Goal: Task Accomplishment & Management: Complete application form

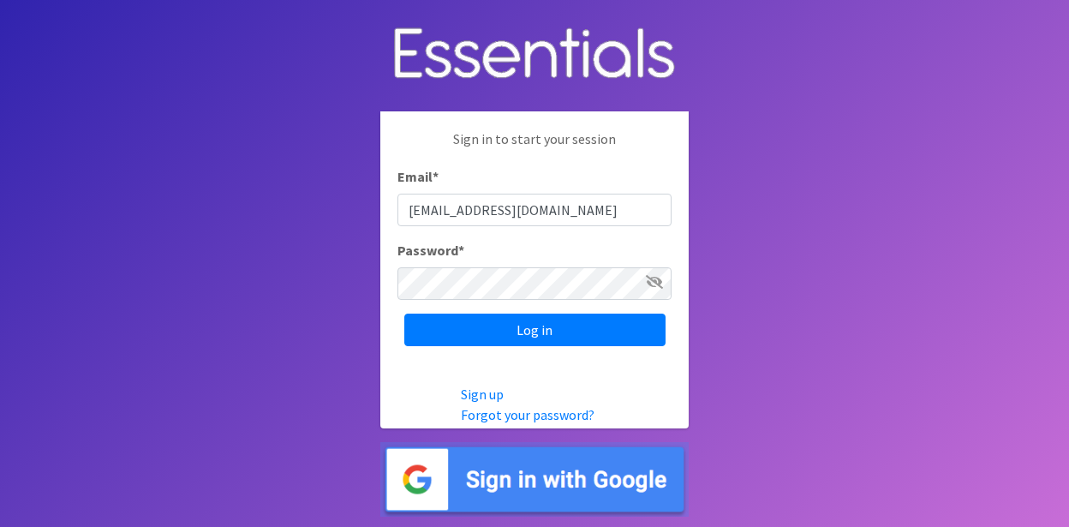
type input "[EMAIL_ADDRESS][DOMAIN_NAME]"
click at [404, 313] on input "Log in" at bounding box center [534, 329] width 261 height 33
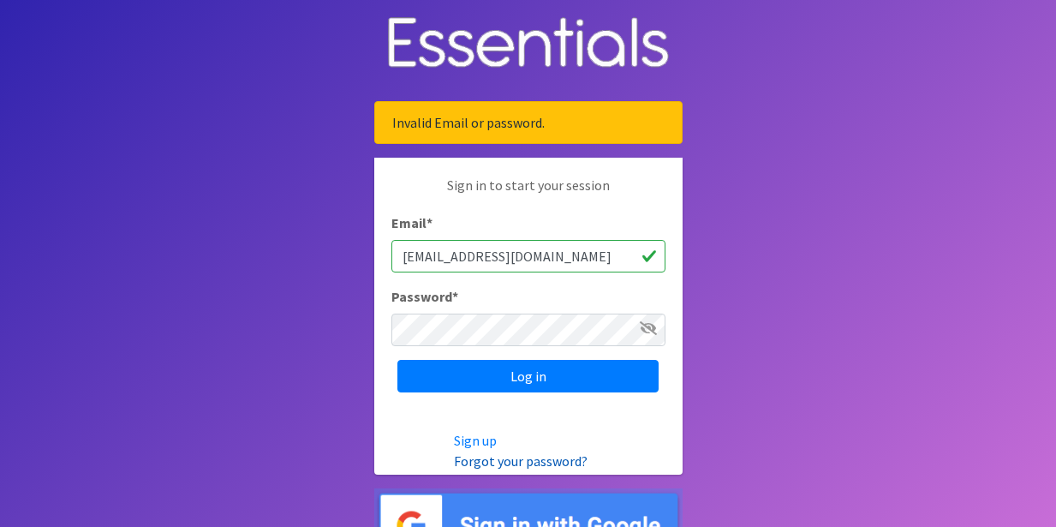
click at [474, 466] on link "Forgot your password?" at bounding box center [521, 460] width 134 height 17
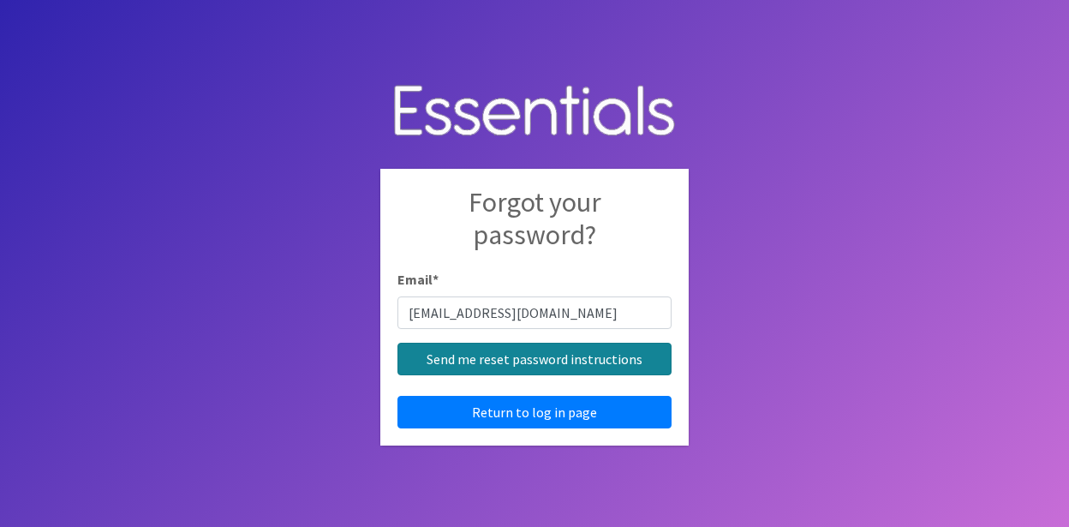
type input "[EMAIL_ADDRESS][DOMAIN_NAME]"
click at [476, 361] on input "Send me reset password instructions" at bounding box center [534, 359] width 274 height 33
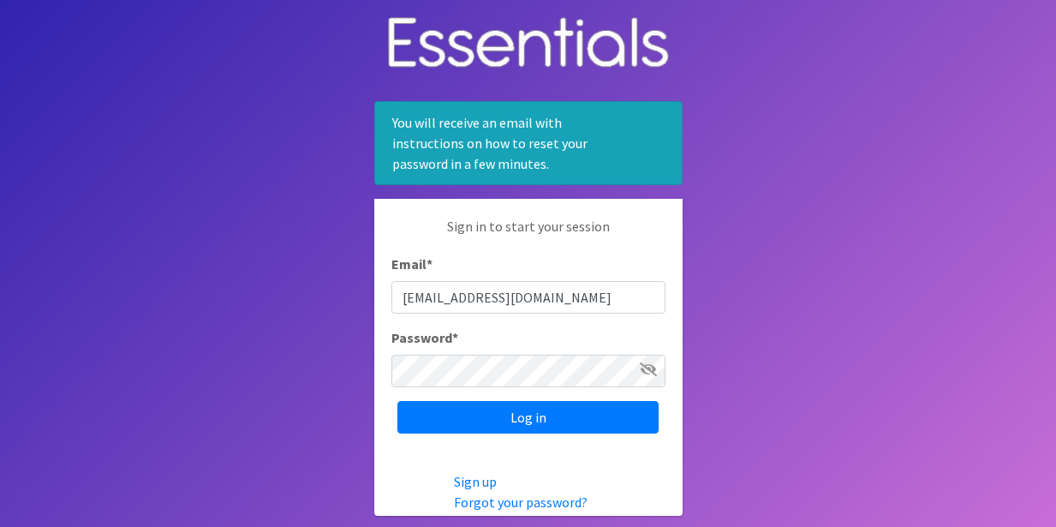
type input "[EMAIL_ADDRESS][DOMAIN_NAME]"
click at [397, 401] on input "Log in" at bounding box center [527, 417] width 261 height 33
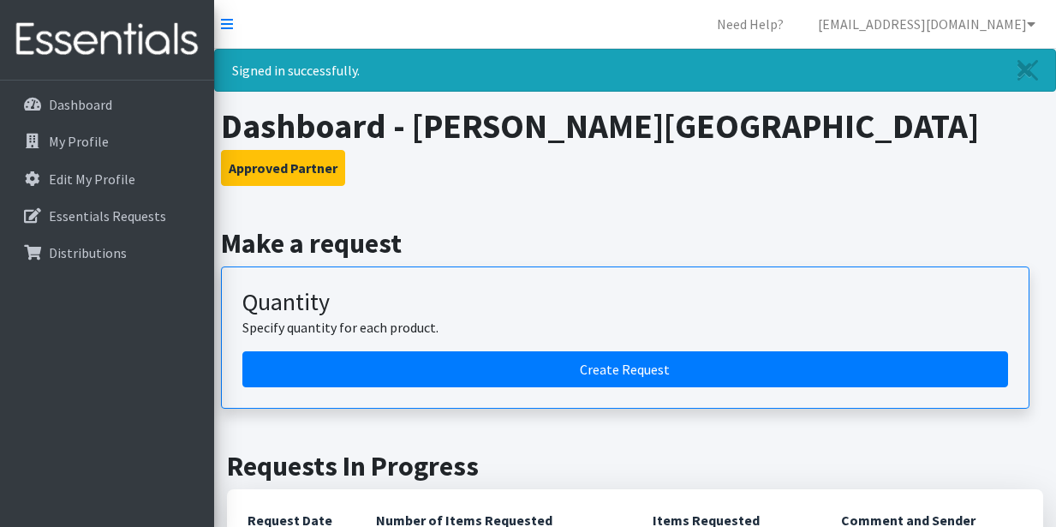
click at [704, 277] on article "Quantity Specify quantity for each product. Create Request" at bounding box center [625, 337] width 808 height 142
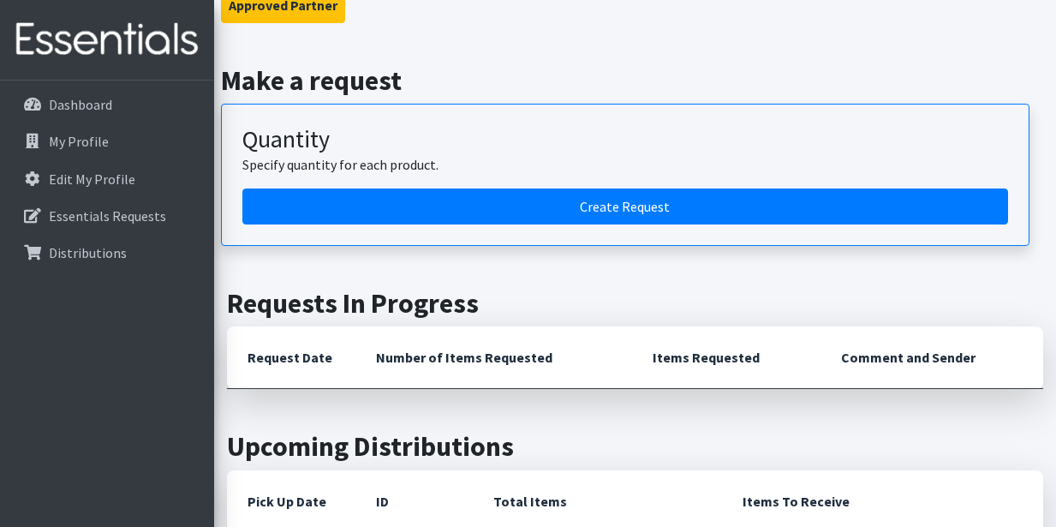
scroll to position [162, 0]
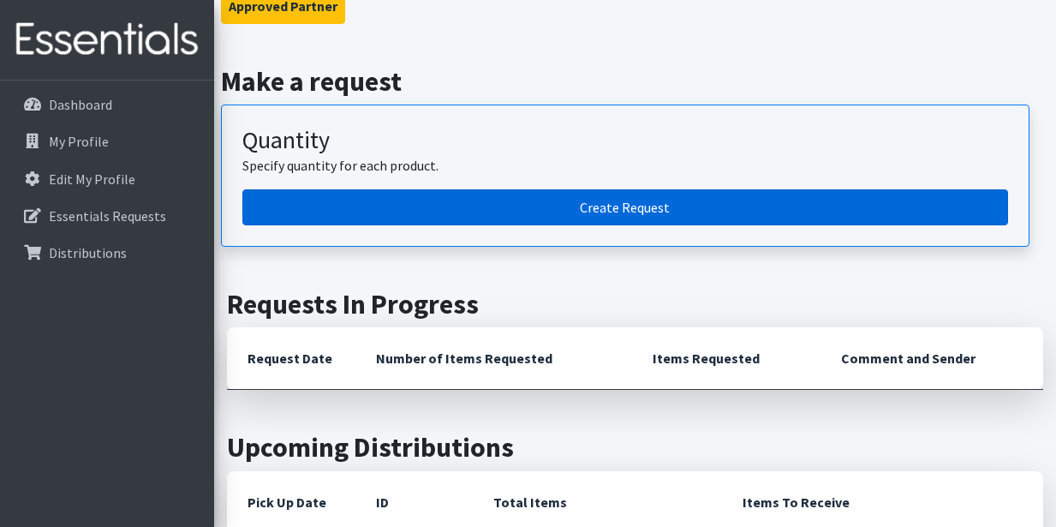
click at [623, 200] on link "Create Request" at bounding box center [625, 207] width 766 height 36
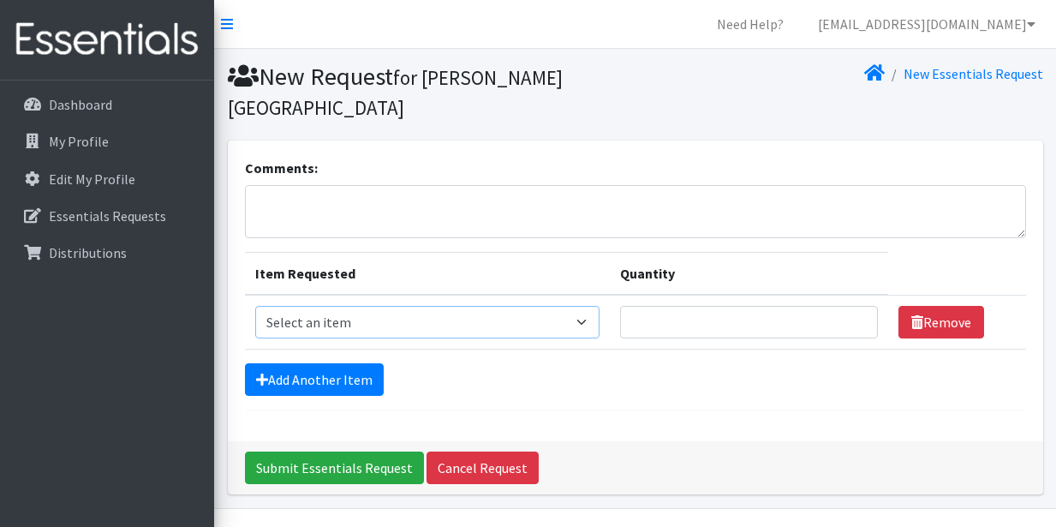
click at [585, 321] on select "Select an item Liners (Pack of 100) Makeup Bag (25) Pads 1 (Pack of 25) Pads 2 …" at bounding box center [427, 322] width 344 height 33
select select "14155"
click at [255, 306] on select "Select an item Liners (Pack of 100) Makeup Bag (25) Pads 1 (Pack of 25) Pads 2 …" at bounding box center [427, 322] width 344 height 33
click at [584, 322] on select "Select an item Liners (Pack of 100) Makeup Bag (25) Pads 1 (Pack of 25) Pads 2 …" at bounding box center [427, 322] width 344 height 33
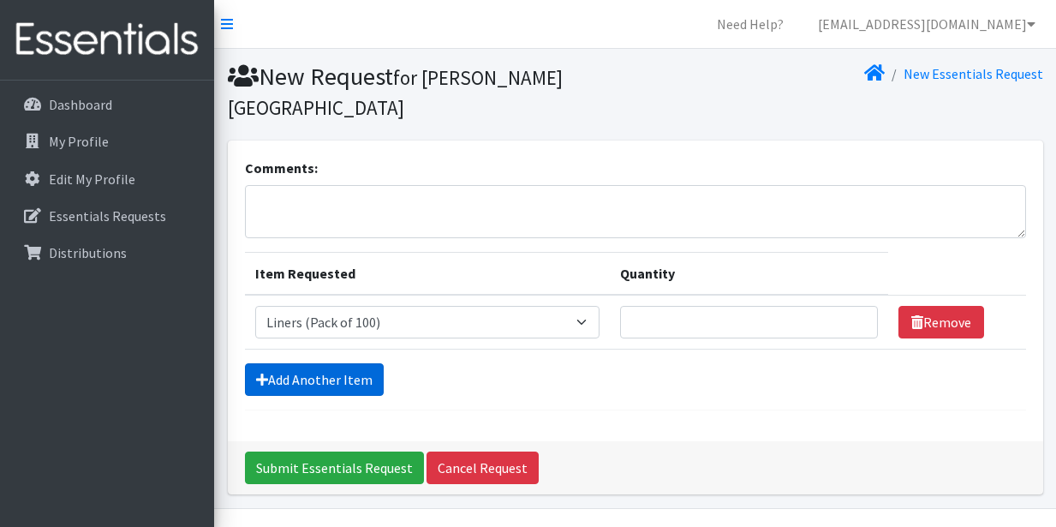
click at [308, 379] on link "Add Another Item" at bounding box center [314, 379] width 139 height 33
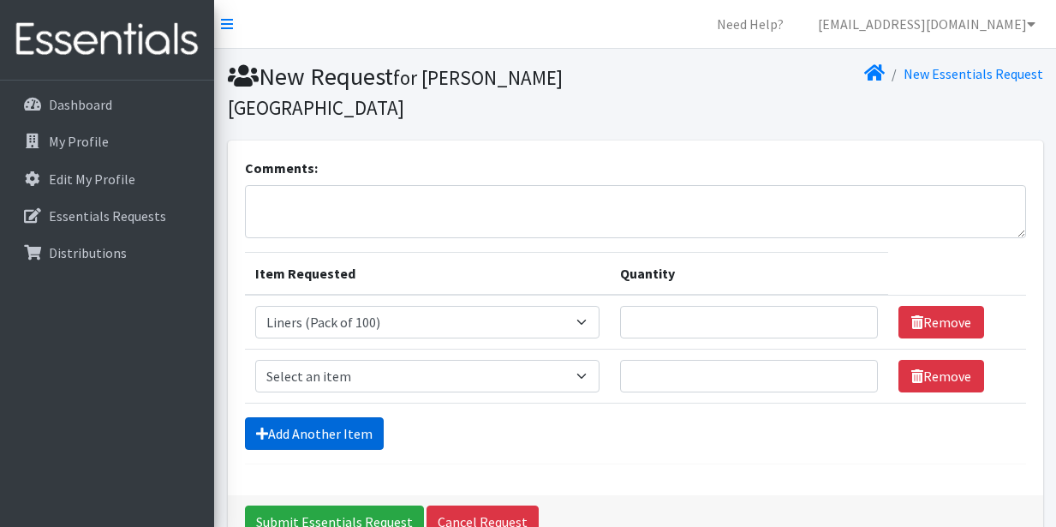
scroll to position [99, 0]
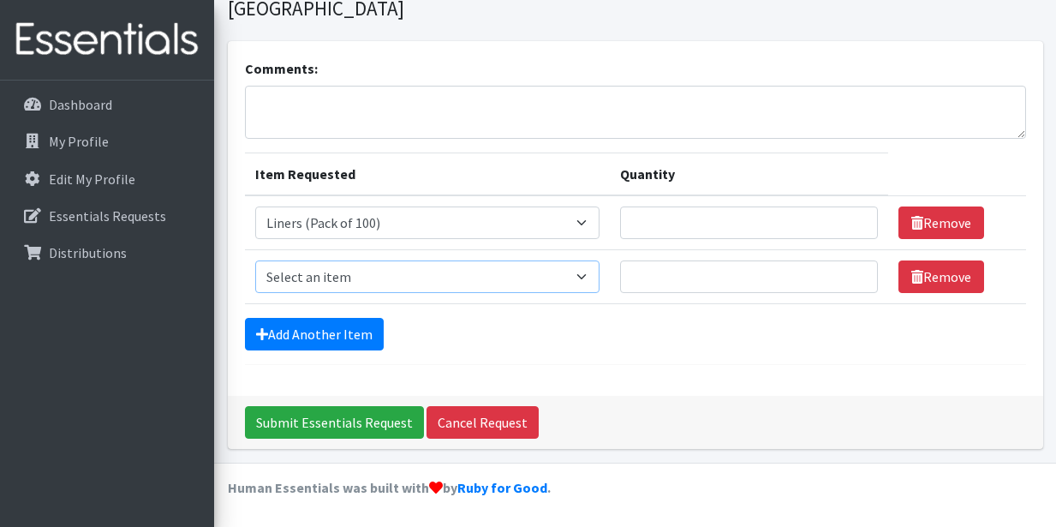
click at [582, 278] on select "Select an item Liners (Pack of 100) Makeup Bag (25) Pads 1 (Pack of 25) Pads 2 …" at bounding box center [427, 276] width 344 height 33
select select "13585"
click at [255, 260] on select "Select an item Liners (Pack of 100) Makeup Bag (25) Pads 1 (Pack of 25) Pads 2 …" at bounding box center [427, 276] width 344 height 33
click at [325, 338] on link "Add Another Item" at bounding box center [314, 334] width 139 height 33
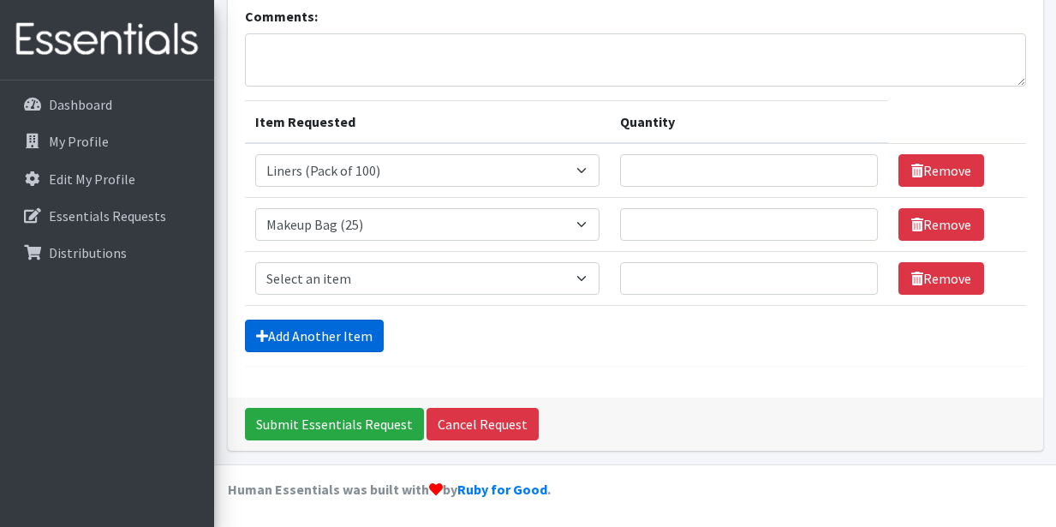
scroll to position [153, 0]
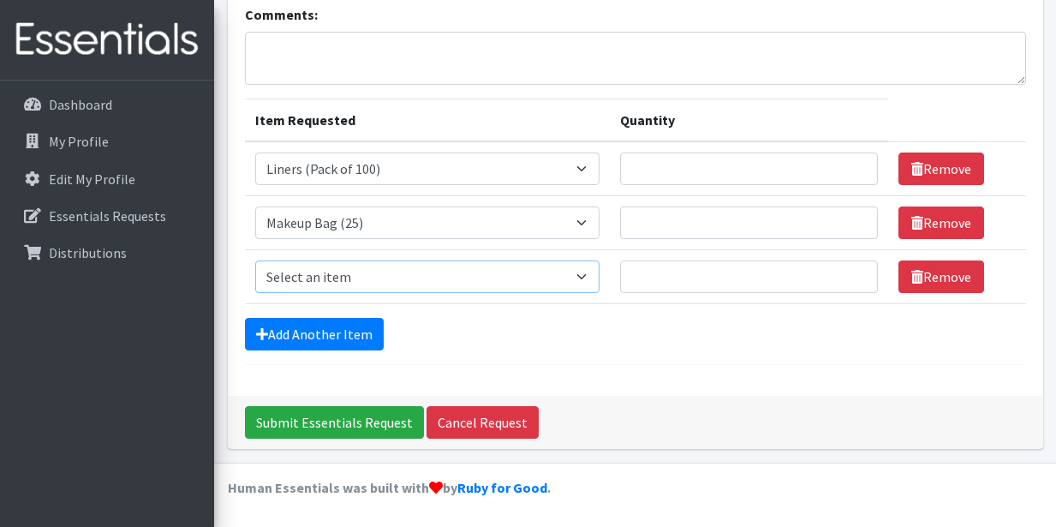
click at [586, 271] on select "Select an item Liners (Pack of 100) Makeup Bag (25) Pads 1 (Pack of 25) Pads 2 …" at bounding box center [427, 276] width 344 height 33
select select "13447"
click at [255, 260] on select "Select an item Liners (Pack of 100) Makeup Bag (25) Pads 1 (Pack of 25) Pads 2 …" at bounding box center [427, 276] width 344 height 33
click at [322, 331] on link "Add Another Item" at bounding box center [314, 334] width 139 height 33
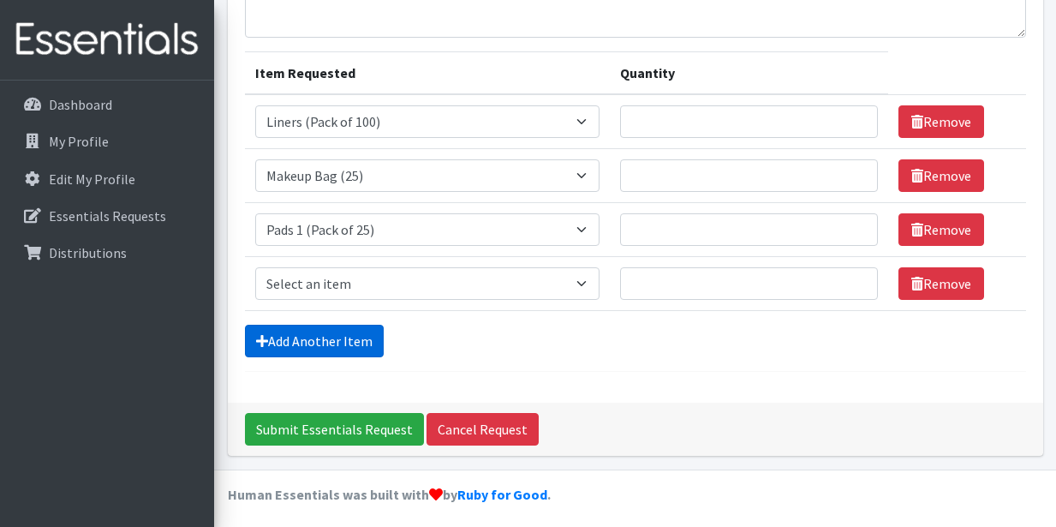
scroll to position [207, 0]
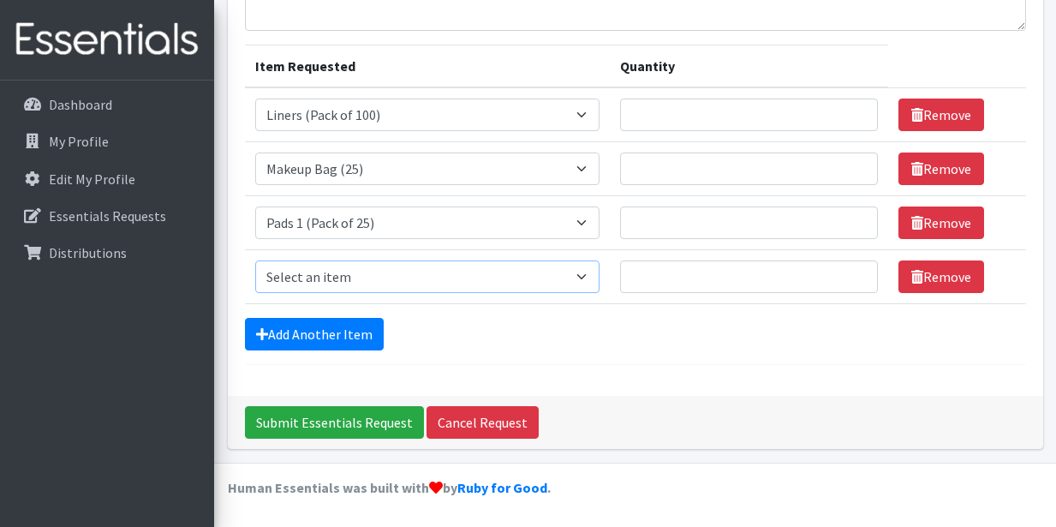
click at [582, 277] on select "Select an item Liners (Pack of 100) Makeup Bag (25) Pads 1 (Pack of 25) Pads 2 …" at bounding box center [427, 276] width 344 height 33
select select "13532"
click at [255, 260] on select "Select an item Liners (Pack of 100) Makeup Bag (25) Pads 1 (Pack of 25) Pads 2 …" at bounding box center [427, 276] width 344 height 33
click at [343, 337] on link "Add Another Item" at bounding box center [314, 334] width 139 height 33
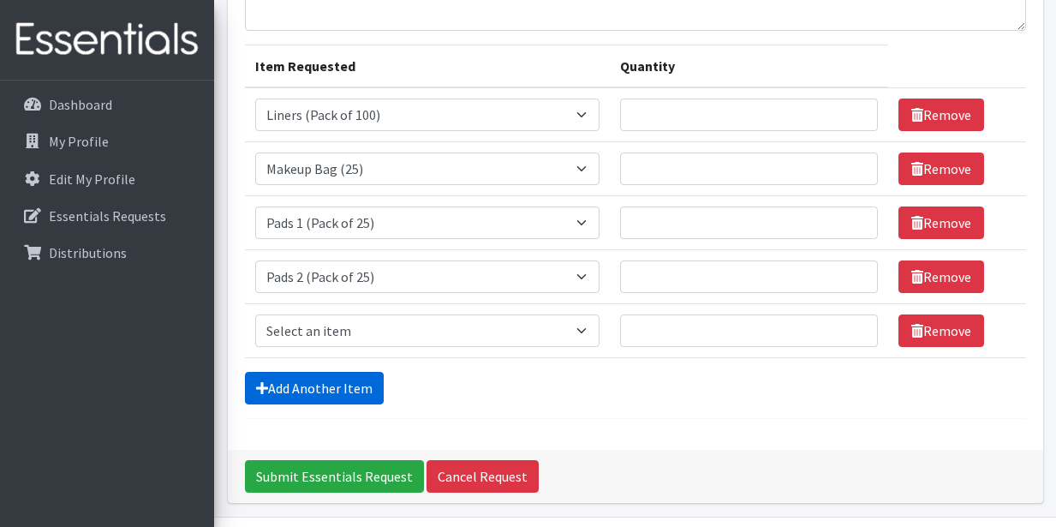
scroll to position [261, 0]
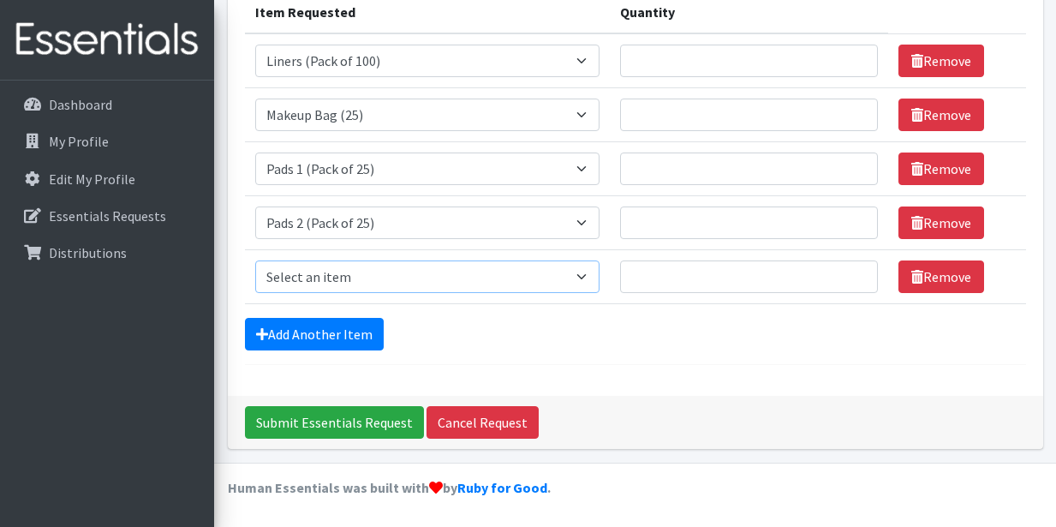
click at [588, 276] on select "Select an item Liners (Pack of 100) Makeup Bag (25) Pads 1 (Pack of 25) Pads 2 …" at bounding box center [427, 276] width 344 height 33
click at [255, 260] on select "Select an item Liners (Pack of 100) Makeup Bag (25) Pads 1 (Pack of 25) Pads 2 …" at bounding box center [427, 276] width 344 height 33
click at [585, 271] on select "Select an item Liners (Pack of 100) Makeup Bag (25) Pads 1 (Pack of 25) Pads 2 …" at bounding box center [427, 276] width 344 height 33
click at [255, 260] on select "Select an item Liners (Pack of 100) Makeup Bag (25) Pads 1 (Pack of 25) Pads 2 …" at bounding box center [427, 276] width 344 height 33
click at [585, 277] on select "Select an item Liners (Pack of 100) Makeup Bag (25) Pads 1 (Pack of 25) Pads 2 …" at bounding box center [427, 276] width 344 height 33
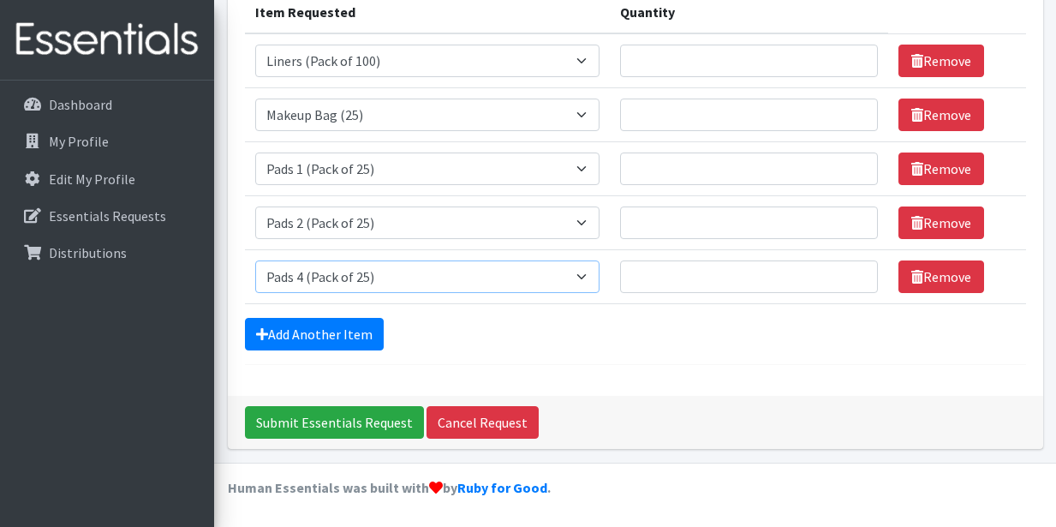
select select "13535"
click at [255, 260] on select "Select an item Liners (Pack of 100) Makeup Bag (25) Pads 1 (Pack of 25) Pads 2 …" at bounding box center [427, 276] width 344 height 33
click at [319, 327] on link "Add Another Item" at bounding box center [314, 334] width 139 height 33
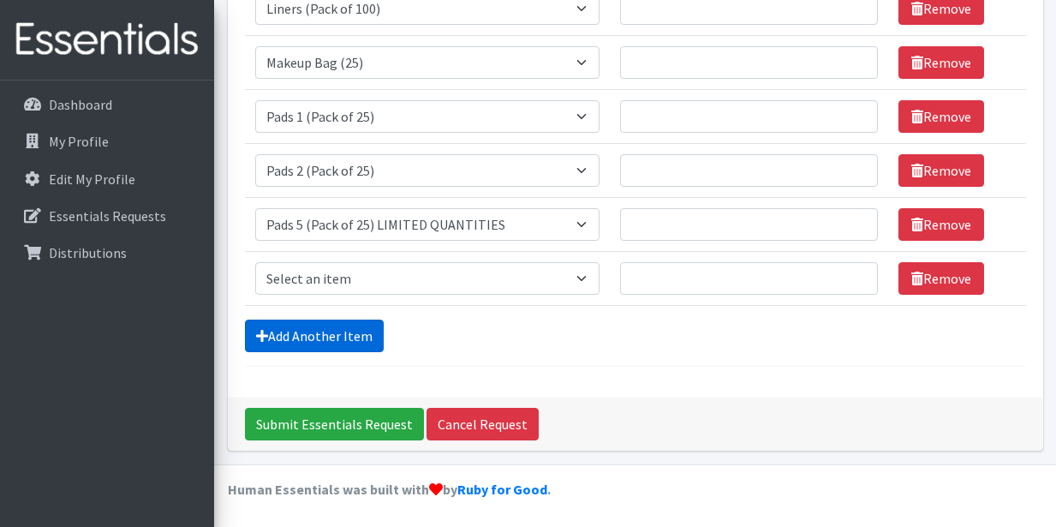
scroll to position [315, 0]
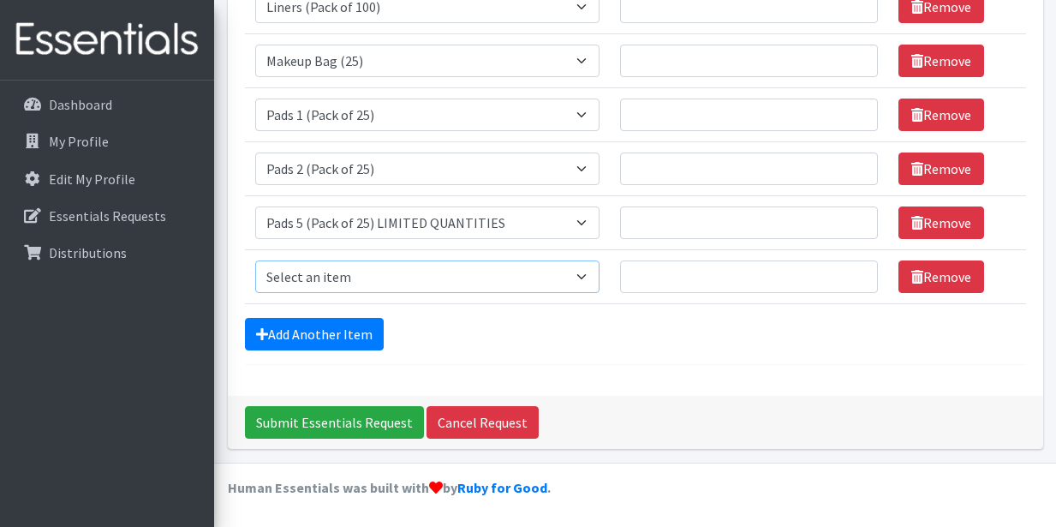
click at [586, 276] on select "Select an item Liners (Pack of 100) Makeup Bag (25) Pads 1 (Pack of 25) Pads 2 …" at bounding box center [427, 276] width 344 height 33
click at [255, 260] on select "Select an item Liners (Pack of 100) Makeup Bag (25) Pads 1 (Pack of 25) Pads 2 …" at bounding box center [427, 276] width 344 height 33
click at [587, 277] on select "Select an item Liners (Pack of 100) Makeup Bag (25) Pads 1 (Pack of 25) Pads 2 …" at bounding box center [427, 276] width 344 height 33
click at [255, 260] on select "Select an item Liners (Pack of 100) Makeup Bag (25) Pads 1 (Pack of 25) Pads 2 …" at bounding box center [427, 276] width 344 height 33
click at [590, 279] on select "Select an item Liners (Pack of 100) Makeup Bag (25) Pads 1 (Pack of 25) Pads 2 …" at bounding box center [427, 276] width 344 height 33
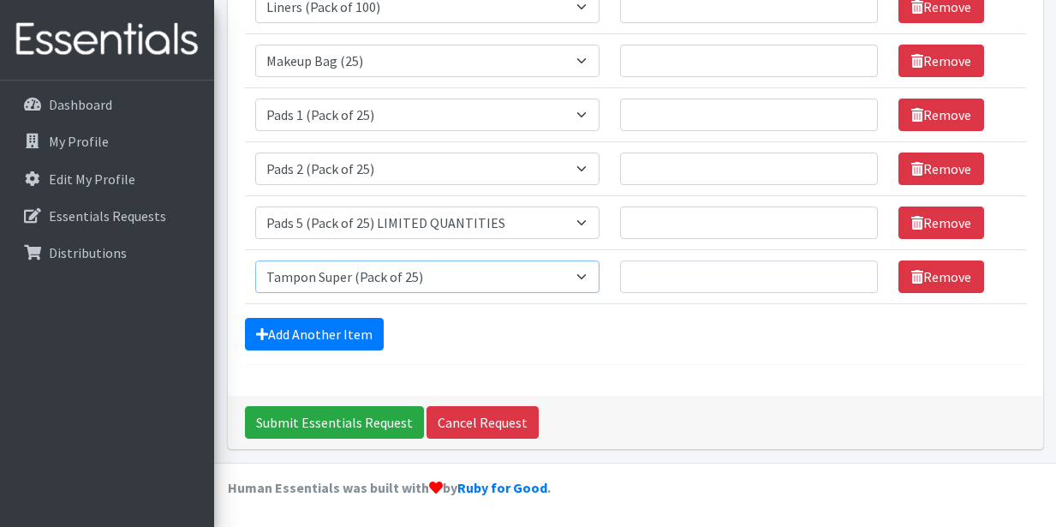
select select "13448"
click at [255, 260] on select "Select an item Liners (Pack of 100) Makeup Bag (25) Pads 1 (Pack of 25) Pads 2 …" at bounding box center [427, 276] width 344 height 33
click at [343, 336] on link "Add Another Item" at bounding box center [314, 334] width 139 height 33
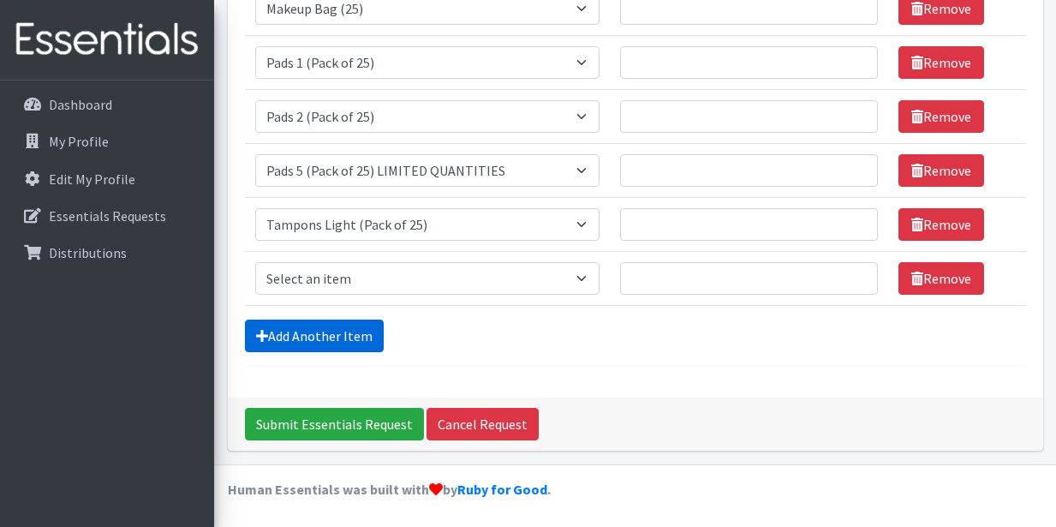
scroll to position [369, 0]
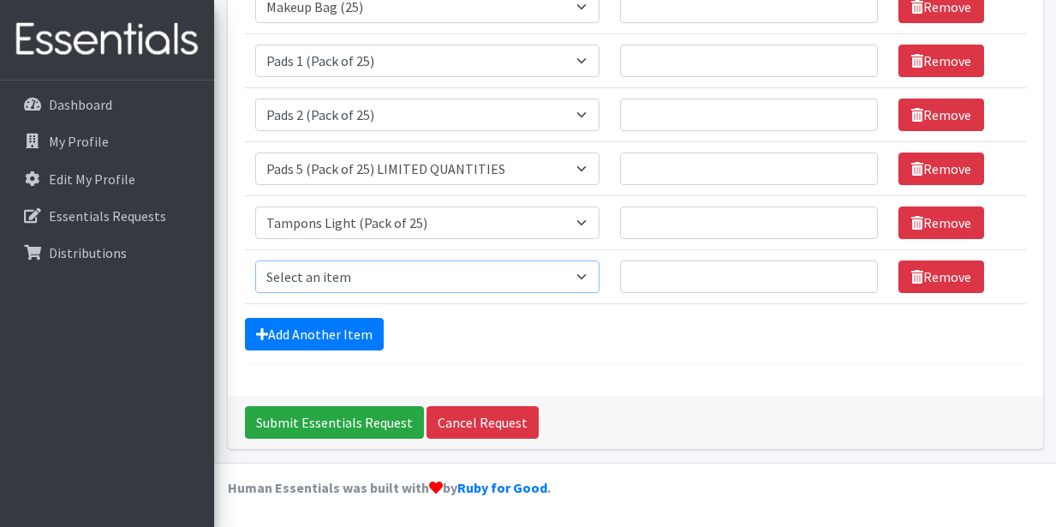
click at [583, 275] on select "Select an item Liners (Pack of 100) Makeup Bag (25) Pads 1 (Pack of 25) Pads 2 …" at bounding box center [427, 276] width 344 height 33
select select "13531"
click at [255, 260] on select "Select an item Liners (Pack of 100) Makeup Bag (25) Pads 1 (Pack of 25) Pads 2 …" at bounding box center [427, 276] width 344 height 33
click at [356, 336] on link "Add Another Item" at bounding box center [314, 334] width 139 height 33
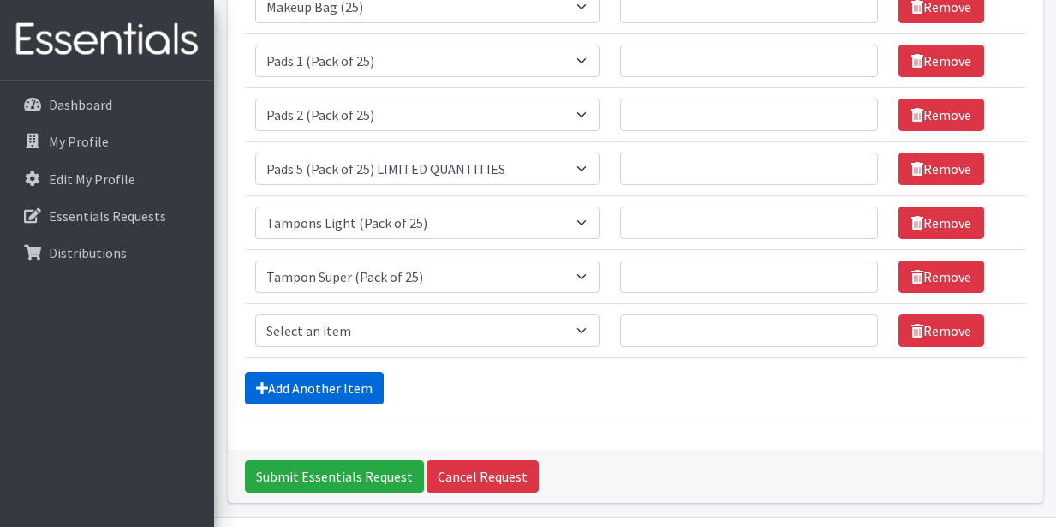
scroll to position [423, 0]
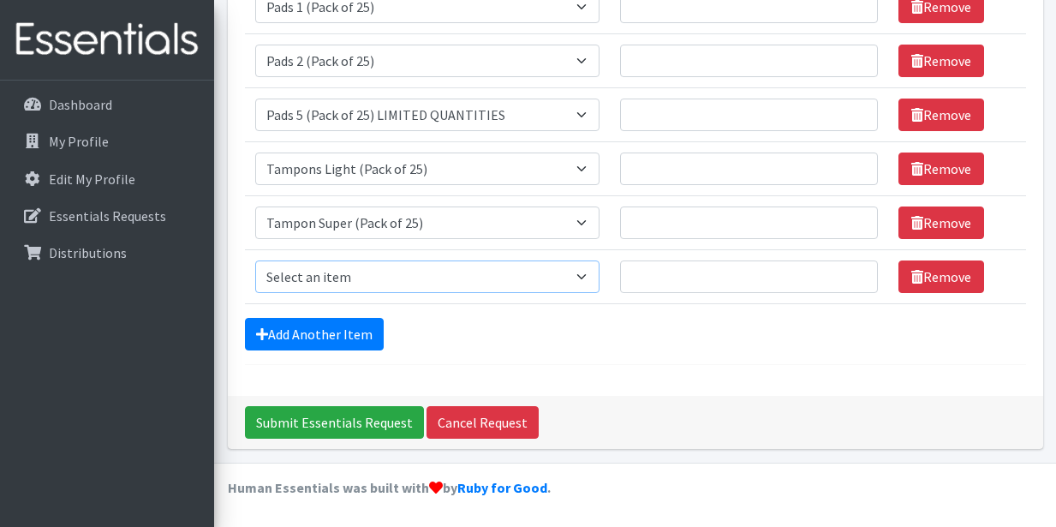
click at [587, 279] on select "Select an item Liners (Pack of 100) Makeup Bag (25) Pads 1 (Pack of 25) Pads 2 …" at bounding box center [427, 276] width 344 height 33
select select "13530"
click at [255, 260] on select "Select an item Liners (Pack of 100) Makeup Bag (25) Pads 1 (Pack of 25) Pads 2 …" at bounding box center [427, 276] width 344 height 33
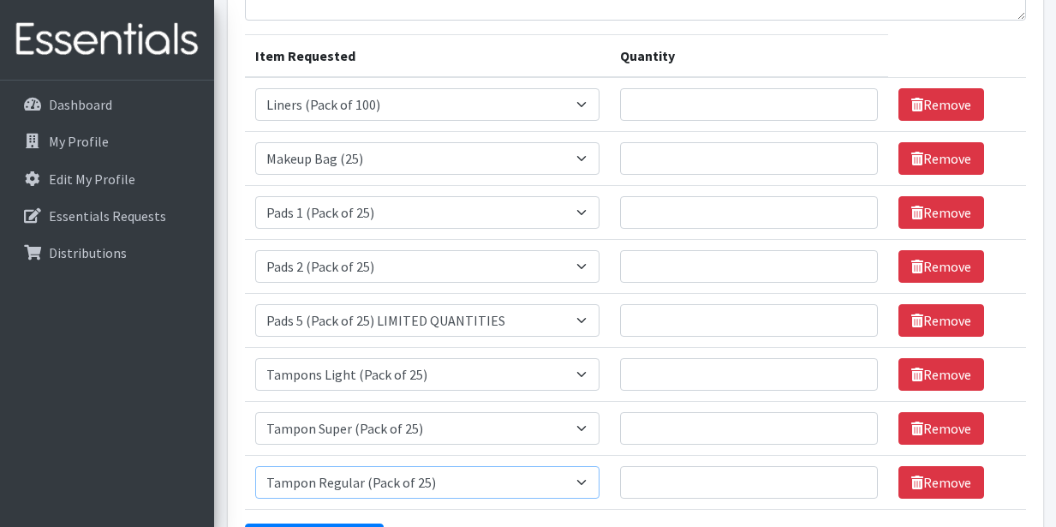
scroll to position [200, 0]
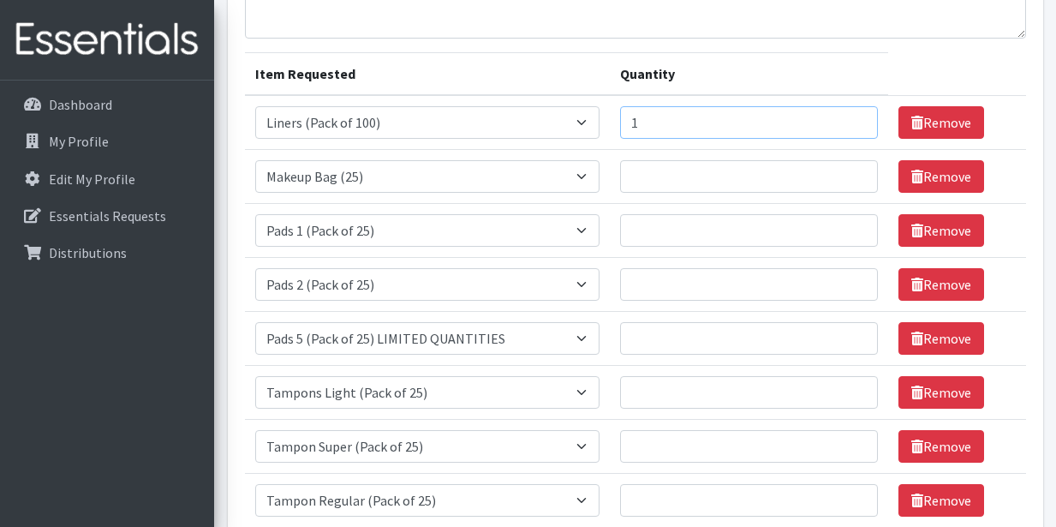
click at [851, 117] on input "1" at bounding box center [749, 122] width 258 height 33
click at [642, 119] on input "1" at bounding box center [749, 122] width 258 height 33
click at [645, 121] on input "1" at bounding box center [749, 122] width 258 height 33
click at [854, 121] on input "12" at bounding box center [749, 122] width 258 height 33
click at [850, 116] on input "14" at bounding box center [749, 122] width 258 height 33
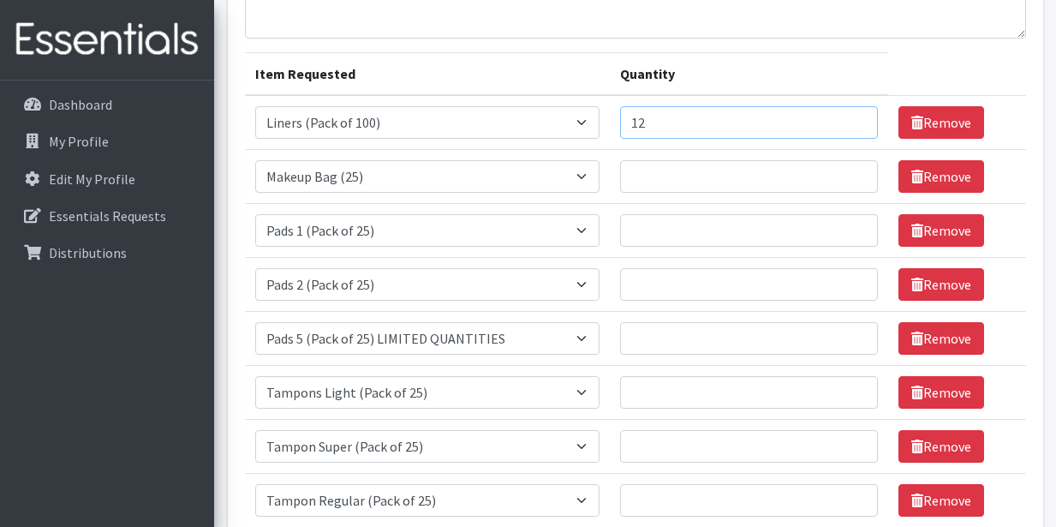
click at [851, 126] on input "12" at bounding box center [749, 122] width 258 height 33
drag, startPoint x: 499, startPoint y: 116, endPoint x: 586, endPoint y: 147, distance: 91.8
click at [499, 116] on select "Select an item Liners (Pack of 100) Makeup Bag (25) Pads 1 (Pack of 25) Pads 2 …" at bounding box center [427, 122] width 344 height 33
click at [664, 173] on input "Quantity" at bounding box center [749, 176] width 258 height 33
click at [850, 126] on input "11" at bounding box center [749, 122] width 258 height 33
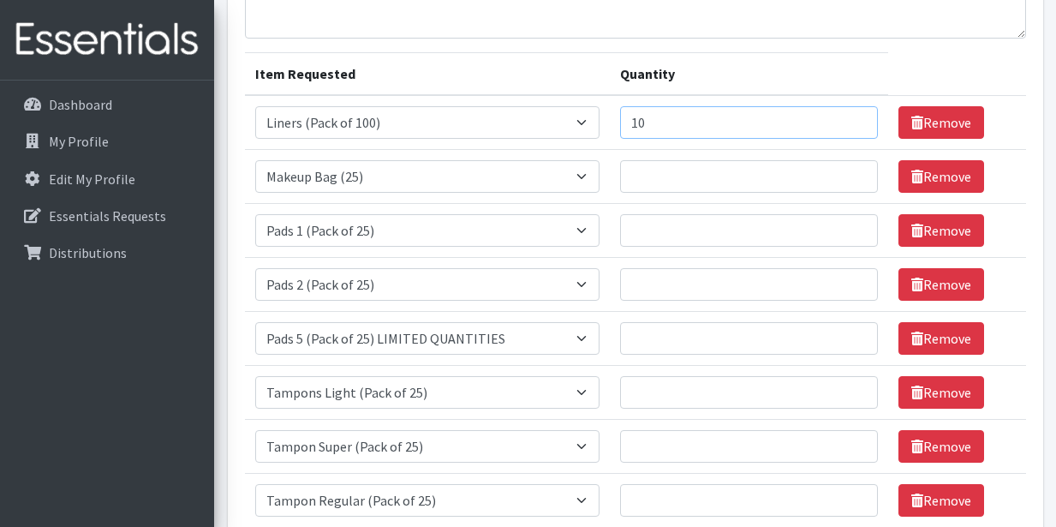
click at [850, 126] on input "10" at bounding box center [749, 122] width 258 height 33
click at [850, 126] on input "9" at bounding box center [749, 122] width 258 height 33
click at [850, 126] on input "8" at bounding box center [749, 122] width 258 height 33
click at [850, 126] on input "7" at bounding box center [749, 122] width 258 height 33
click at [850, 126] on input "6" at bounding box center [749, 122] width 258 height 33
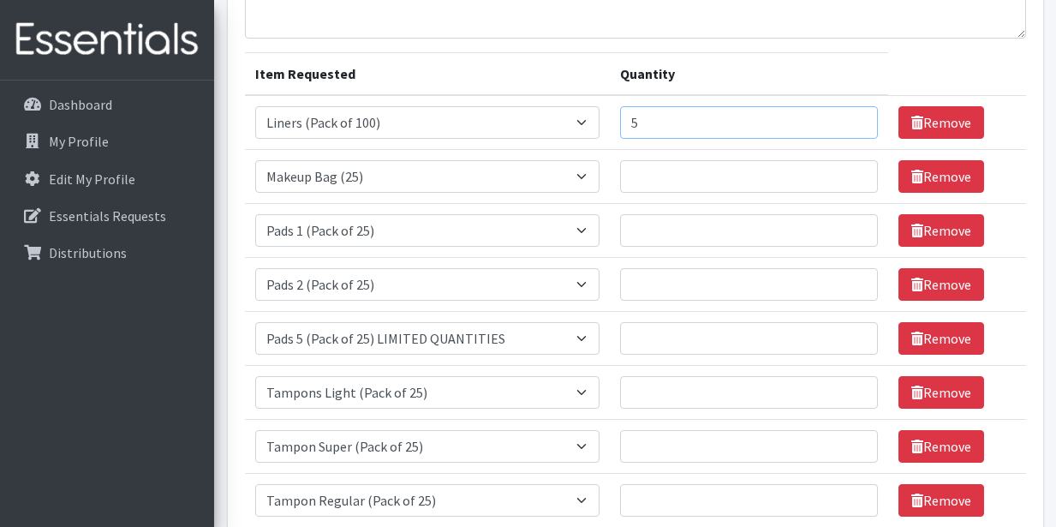
click at [850, 126] on input "5" at bounding box center [749, 122] width 258 height 33
click at [850, 126] on input "4" at bounding box center [749, 122] width 258 height 33
click at [850, 126] on input "3" at bounding box center [749, 122] width 258 height 33
click at [850, 126] on input "2" at bounding box center [749, 122] width 258 height 33
type input "1"
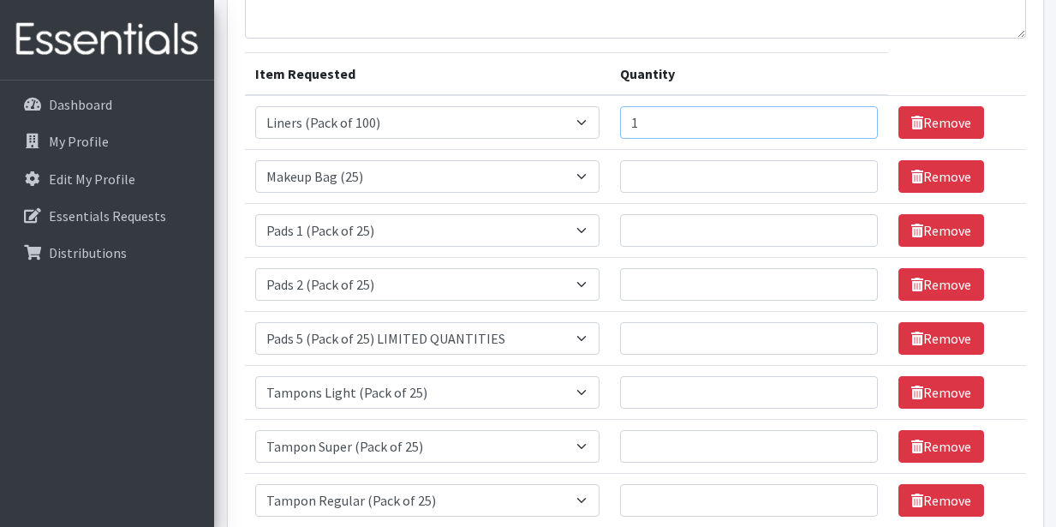
click at [850, 126] on input "1" at bounding box center [749, 122] width 258 height 33
click at [853, 172] on input "1" at bounding box center [749, 176] width 258 height 33
click at [853, 172] on input "2" at bounding box center [749, 176] width 258 height 33
type input "3"
click at [851, 173] on input "3" at bounding box center [749, 176] width 258 height 33
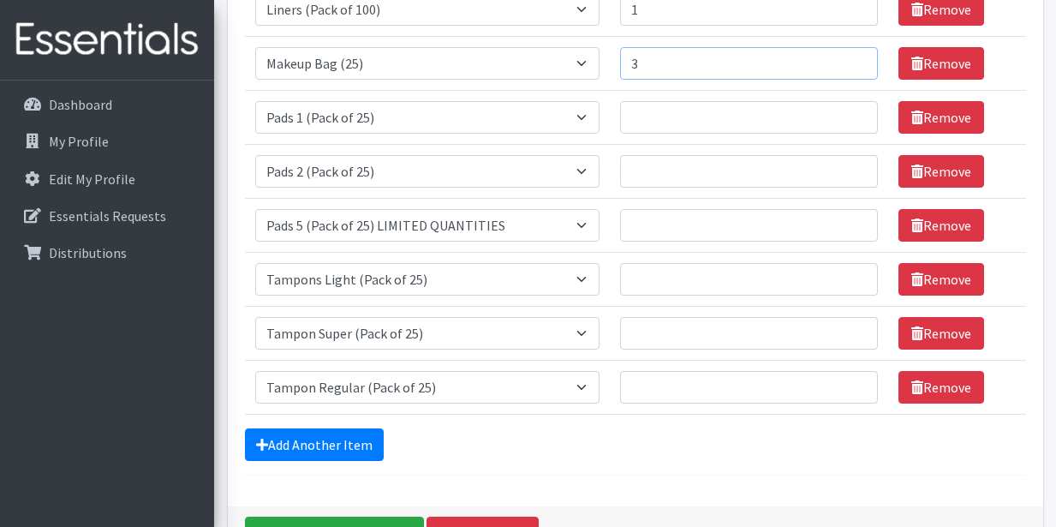
scroll to position [313, 0]
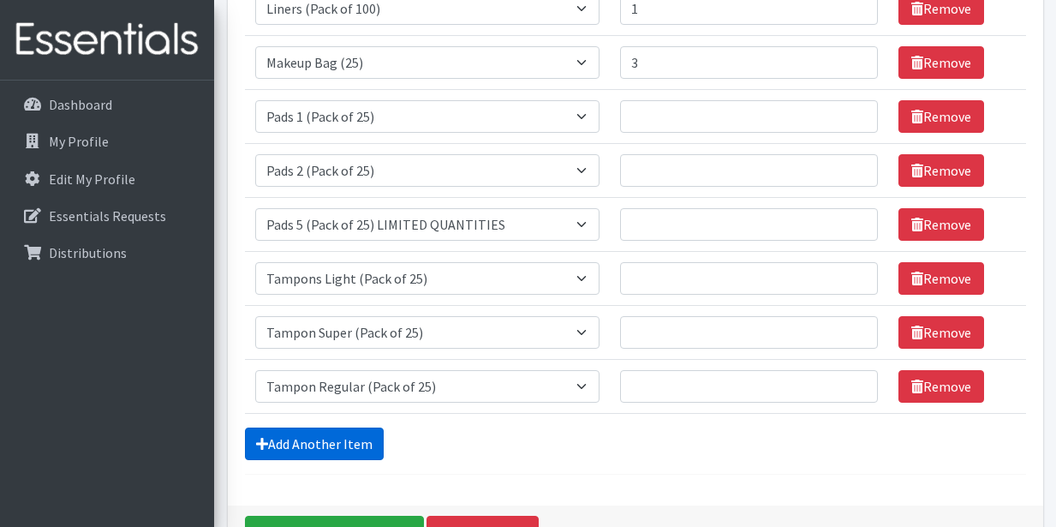
click at [338, 441] on link "Add Another Item" at bounding box center [314, 443] width 139 height 33
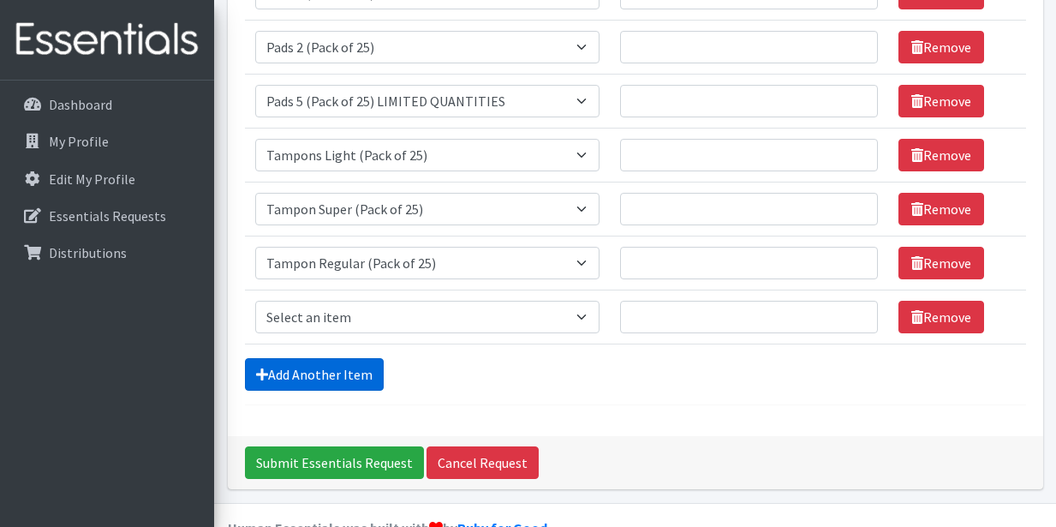
scroll to position [445, 0]
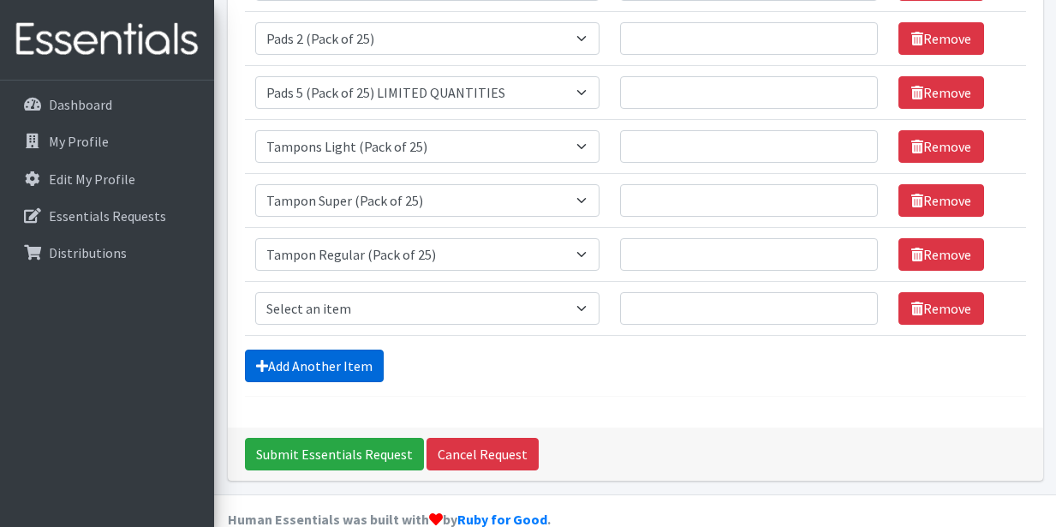
click at [338, 370] on link "Add Another Item" at bounding box center [314, 365] width 139 height 33
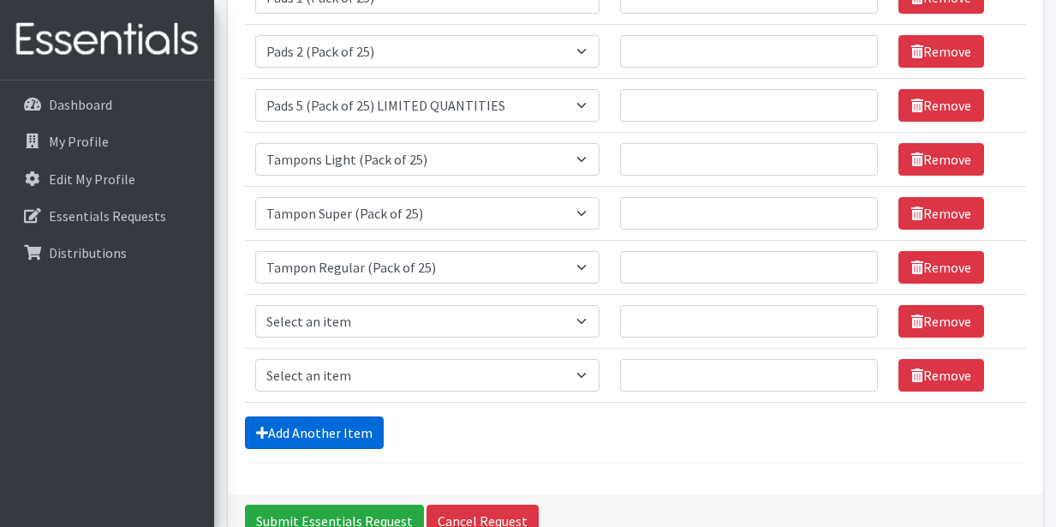
scroll to position [433, 0]
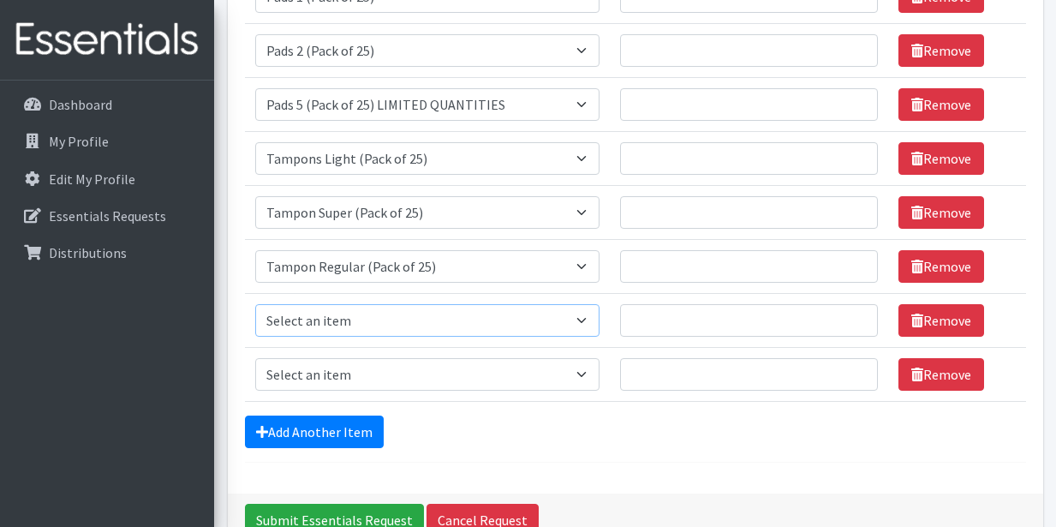
click at [585, 316] on select "Select an item Liners (Pack of 100) Makeup Bag (25) Pads 1 (Pack of 25) Pads 2 …" at bounding box center [427, 320] width 344 height 33
select select "13533"
click at [255, 304] on select "Select an item Liners (Pack of 100) Makeup Bag (25) Pads 1 (Pack of 25) Pads 2 …" at bounding box center [427, 320] width 344 height 33
click at [589, 374] on select "Select an item Liners (Pack of 100) Makeup Bag (25) Pads 1 (Pack of 25) Pads 2 …" at bounding box center [427, 374] width 344 height 33
select select "13534"
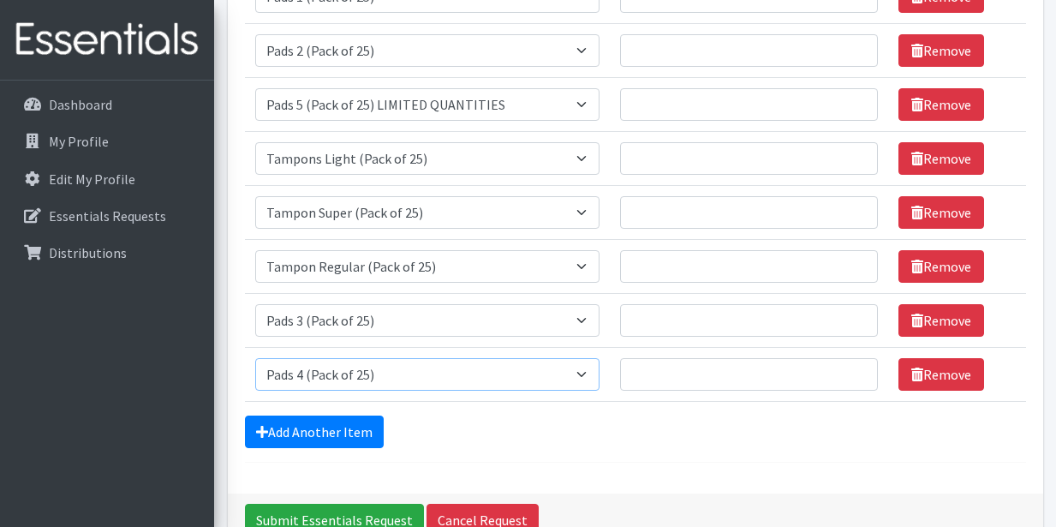
click at [255, 358] on select "Select an item Liners (Pack of 100) Makeup Bag (25) Pads 1 (Pack of 25) Pads 2 …" at bounding box center [427, 374] width 344 height 33
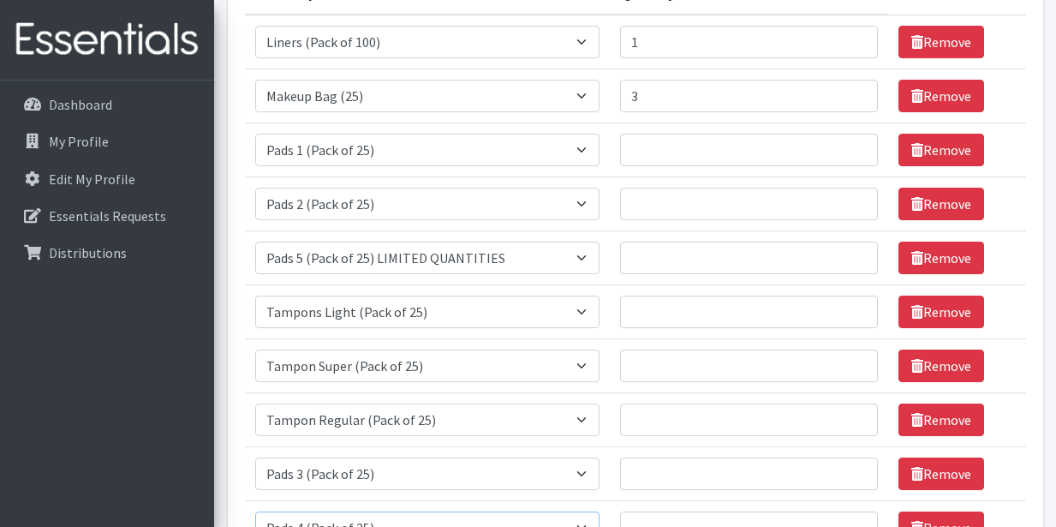
scroll to position [279, 0]
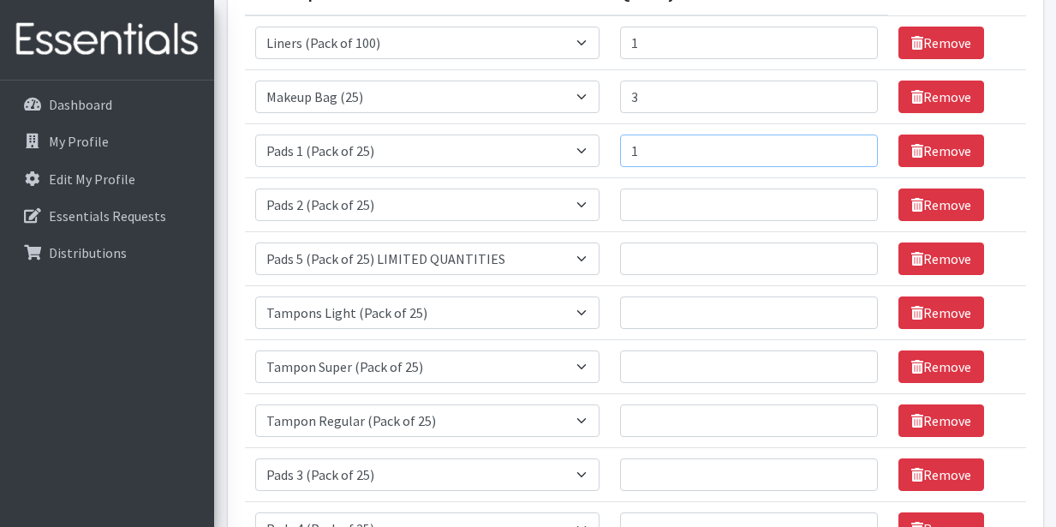
type input "1"
click at [852, 146] on input "1" at bounding box center [749, 150] width 258 height 33
type input "1"
click at [850, 200] on input "1" at bounding box center [749, 204] width 258 height 33
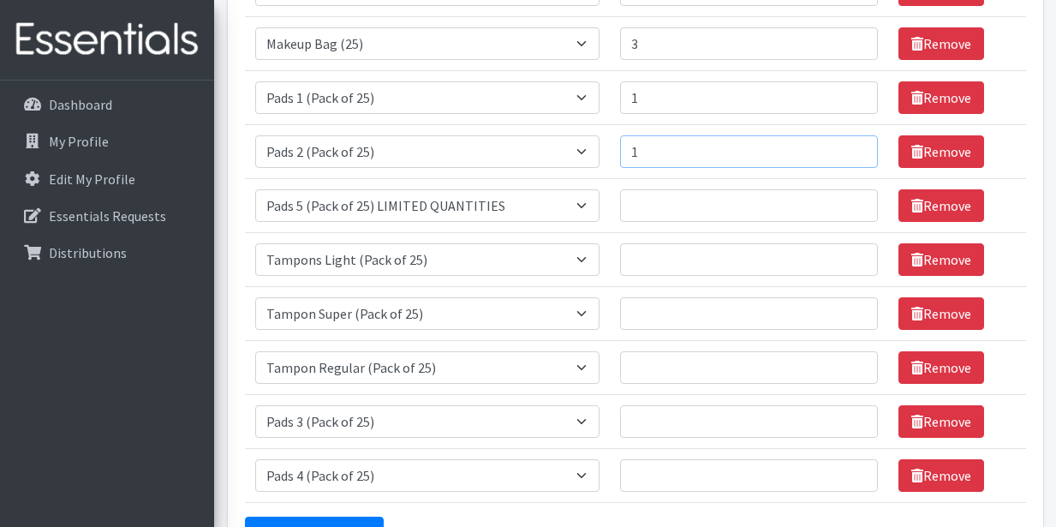
scroll to position [333, 0]
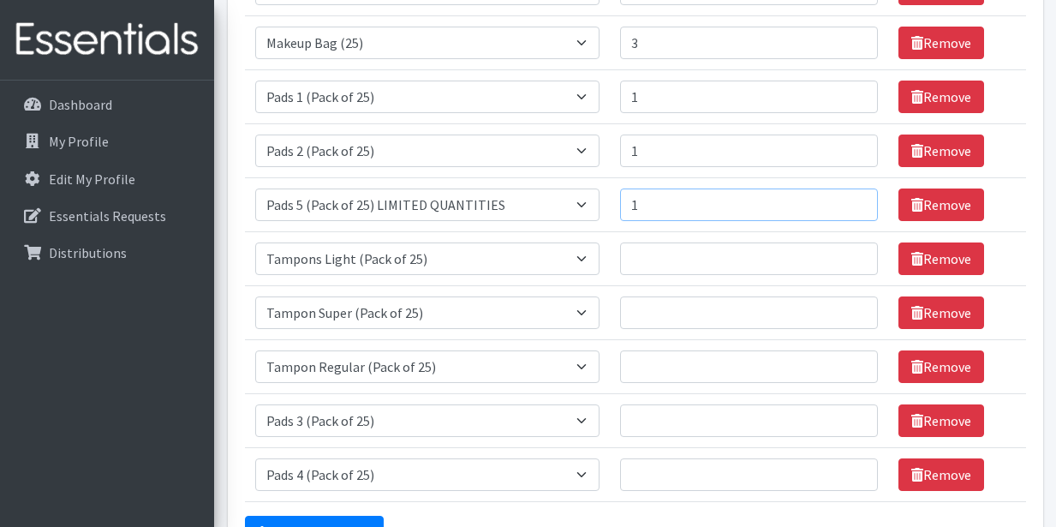
click at [850, 200] on input "1" at bounding box center [749, 204] width 258 height 33
type input "2"
click at [850, 200] on input "2" at bounding box center [749, 204] width 258 height 33
type input "1"
click at [849, 253] on input "1" at bounding box center [749, 258] width 258 height 33
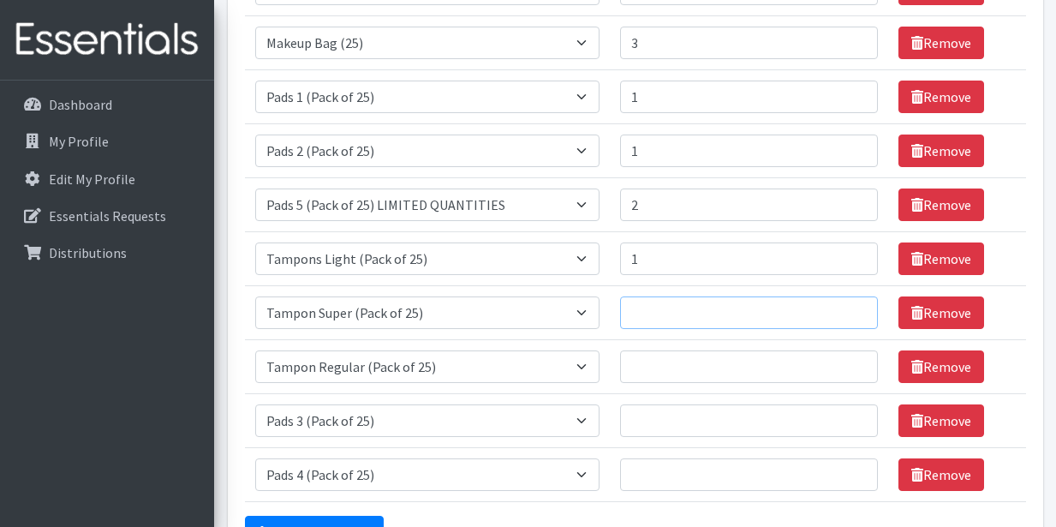
type input "1"
click at [850, 307] on input "1" at bounding box center [749, 312] width 258 height 33
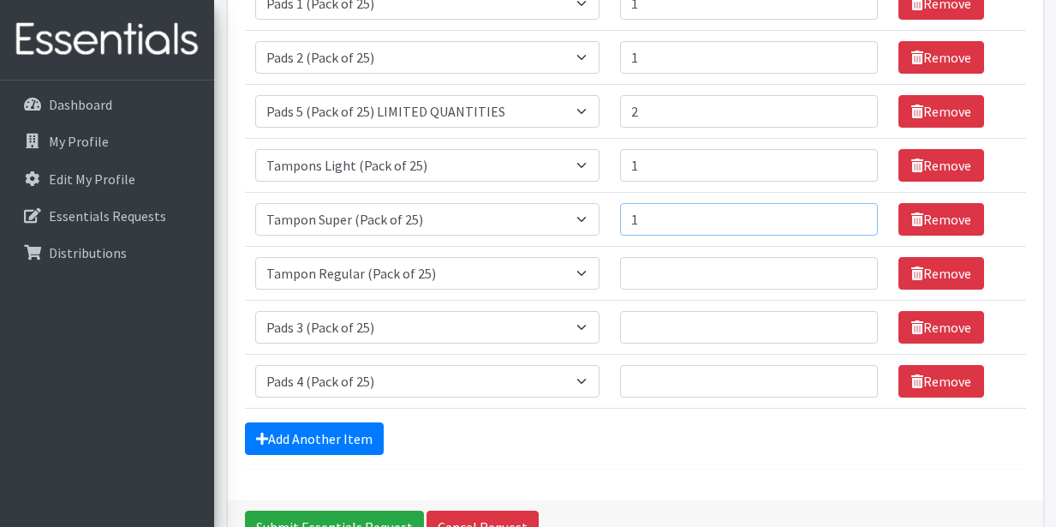
scroll to position [427, 0]
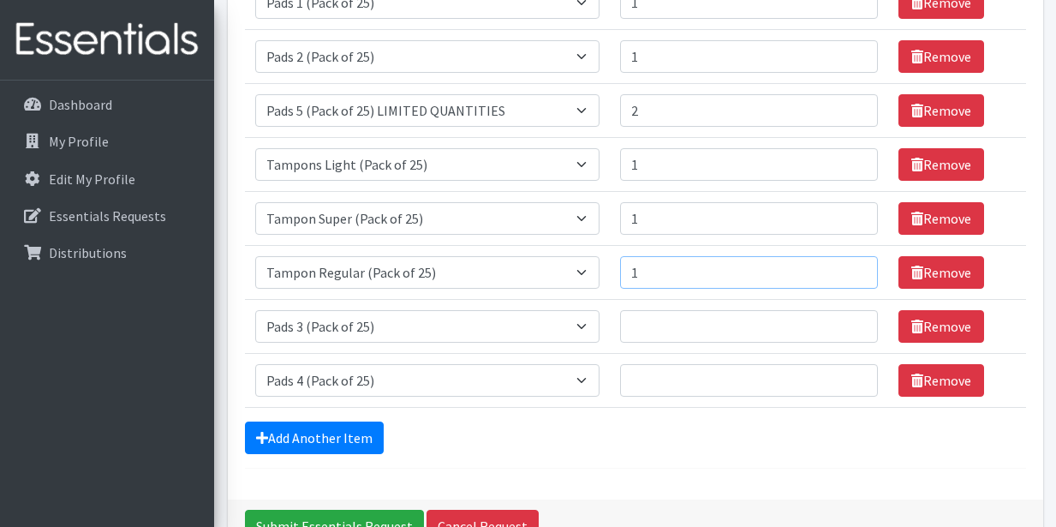
type input "1"
click at [850, 267] on input "1" at bounding box center [749, 272] width 258 height 33
click at [853, 321] on input "1" at bounding box center [749, 326] width 258 height 33
click at [853, 321] on input "2" at bounding box center [749, 326] width 258 height 33
click at [853, 321] on input "3" at bounding box center [749, 326] width 258 height 33
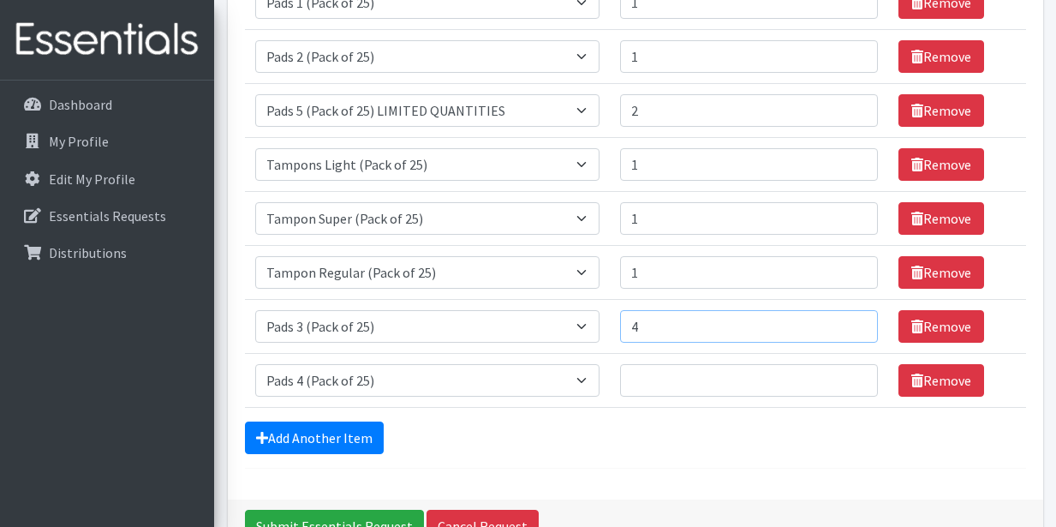
type input "4"
click at [853, 321] on input "4" at bounding box center [749, 326] width 258 height 33
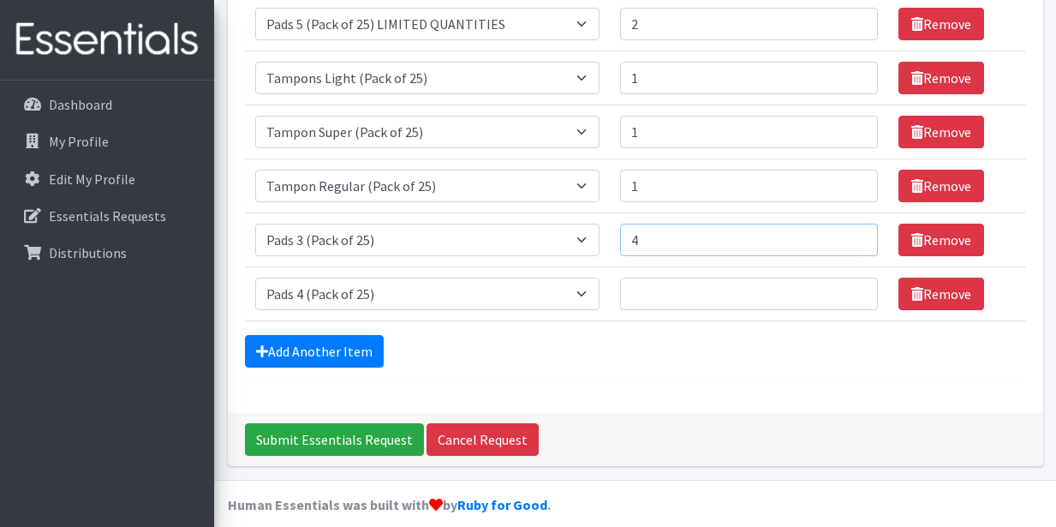
scroll to position [515, 0]
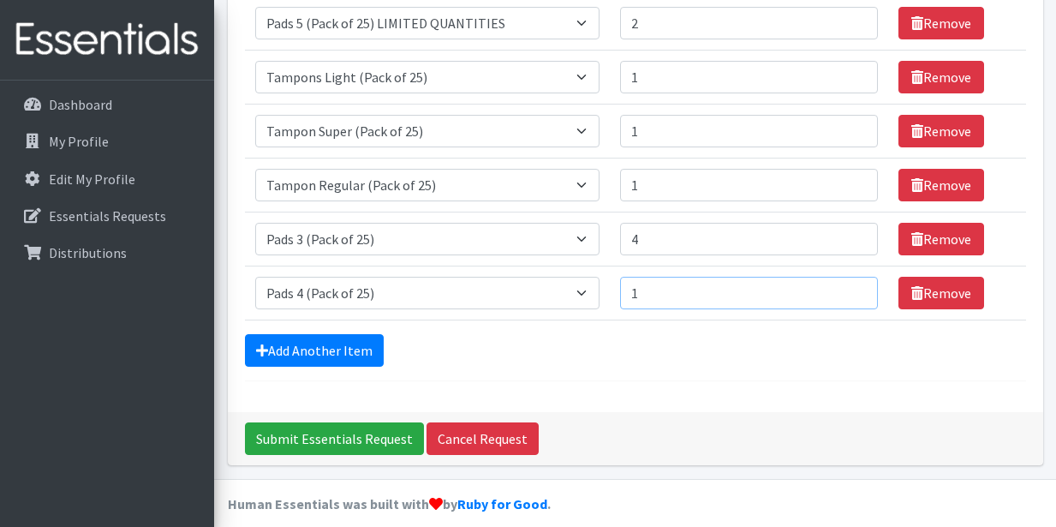
click at [851, 288] on input "1" at bounding box center [749, 293] width 258 height 33
click at [851, 288] on input "2" at bounding box center [749, 293] width 258 height 33
click at [851, 288] on input "3" at bounding box center [749, 293] width 258 height 33
type input "4"
click at [851, 288] on input "4" at bounding box center [749, 293] width 258 height 33
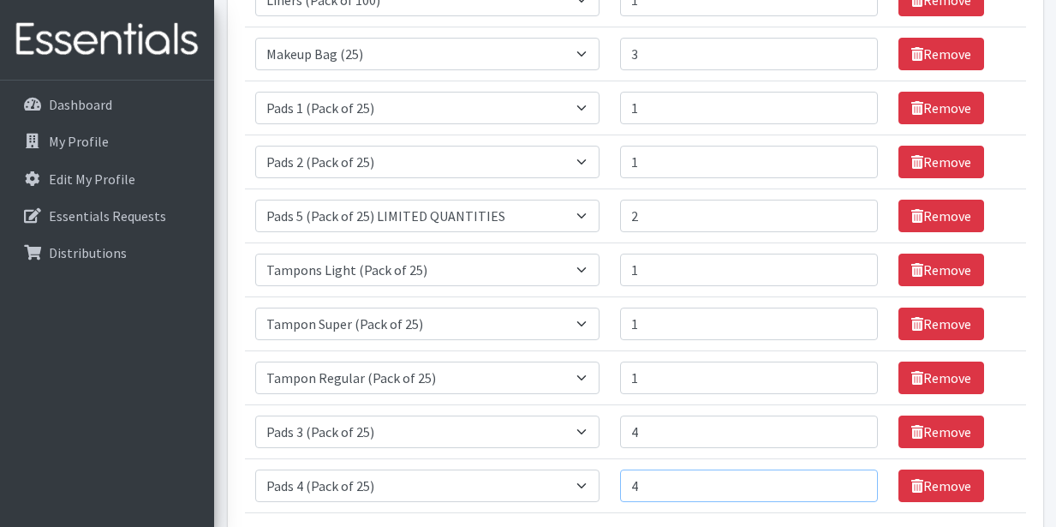
scroll to position [328, 0]
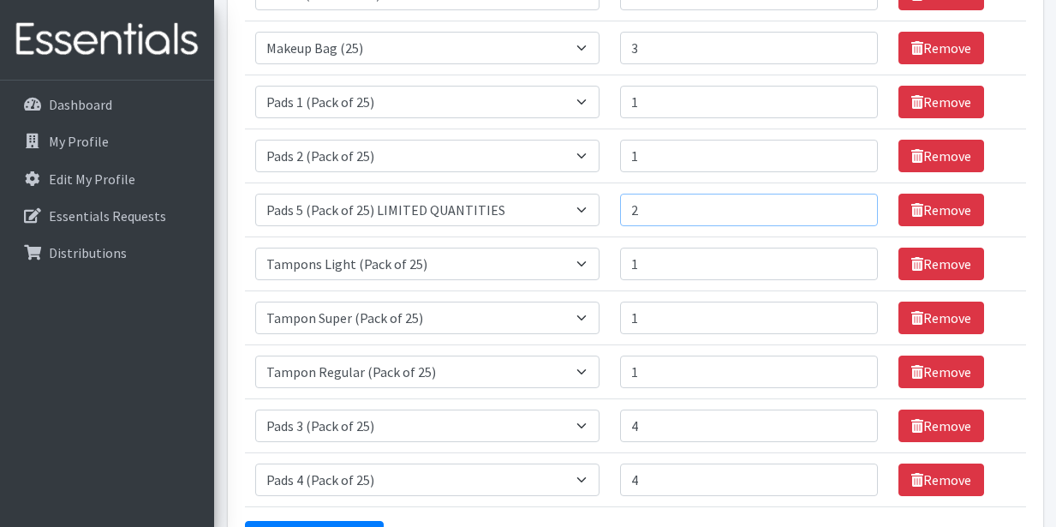
type input "3"
click at [855, 206] on input "3" at bounding box center [749, 210] width 258 height 33
type input "2"
click at [852, 152] on input "2" at bounding box center [749, 156] width 258 height 33
type input "2"
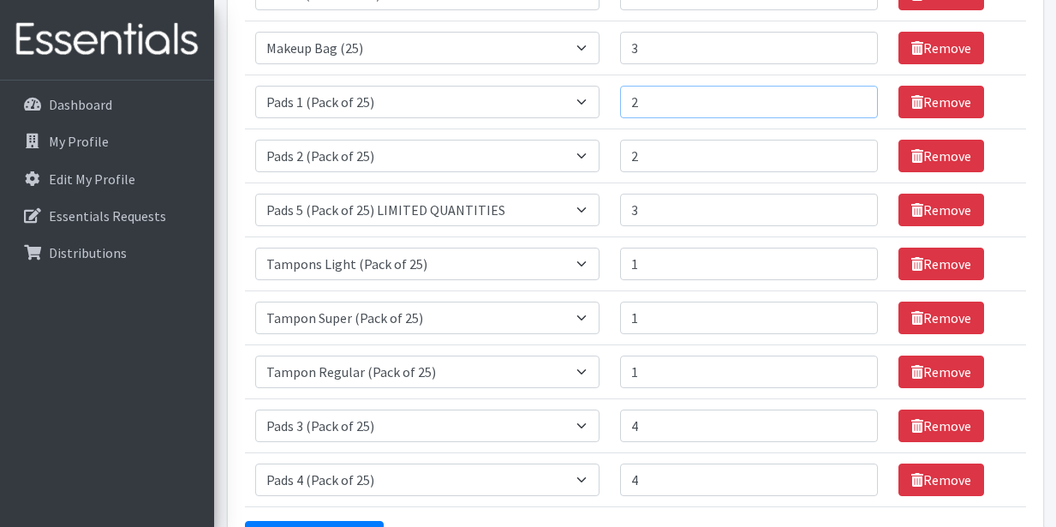
click at [851, 98] on input "2" at bounding box center [749, 102] width 258 height 33
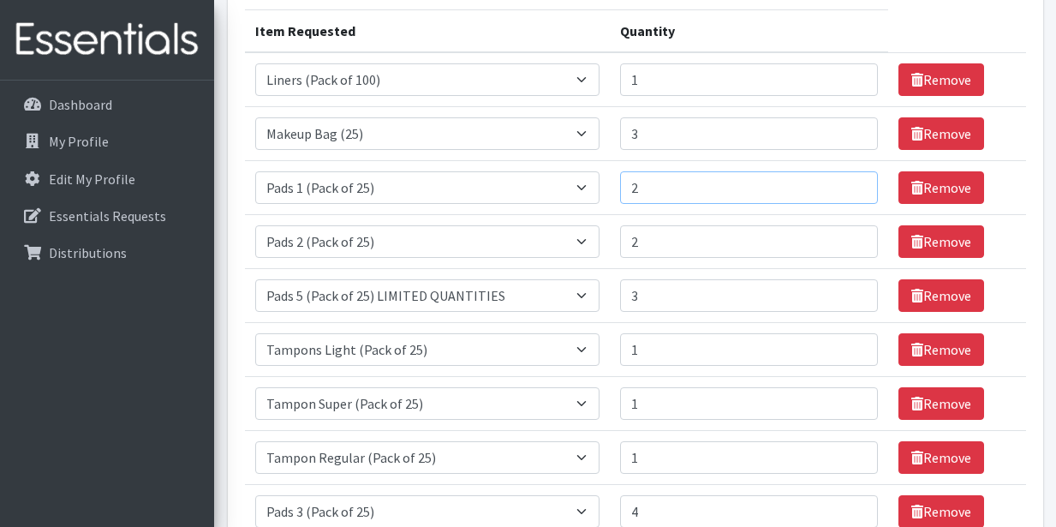
scroll to position [242, 0]
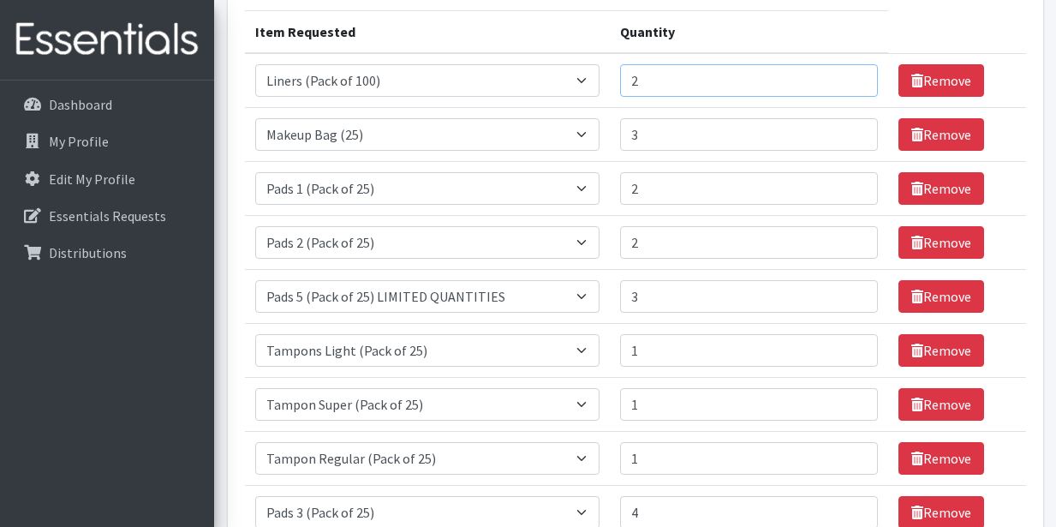
type input "2"
click at [850, 78] on input "2" at bounding box center [749, 80] width 258 height 33
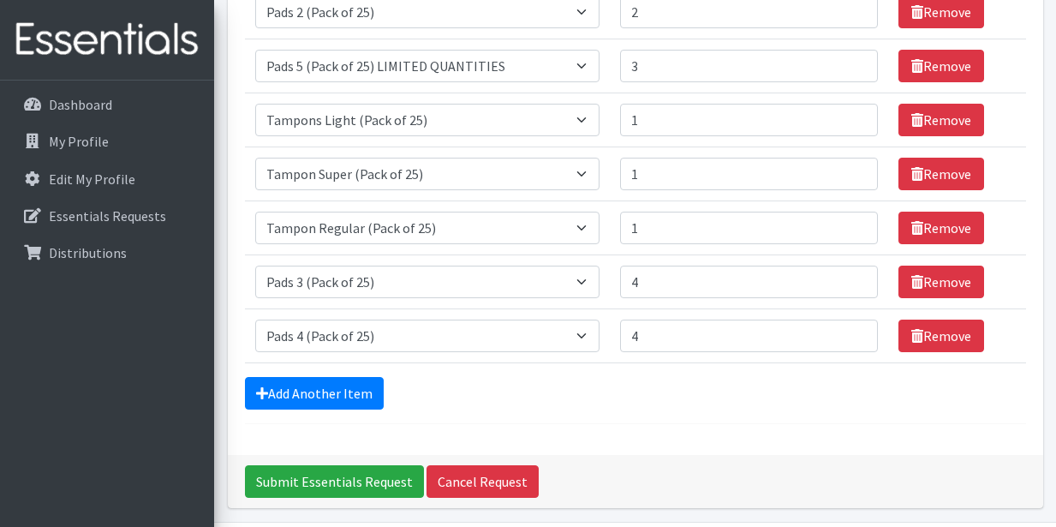
scroll to position [472, 0]
type input "2"
click at [850, 70] on input "2" at bounding box center [749, 66] width 258 height 33
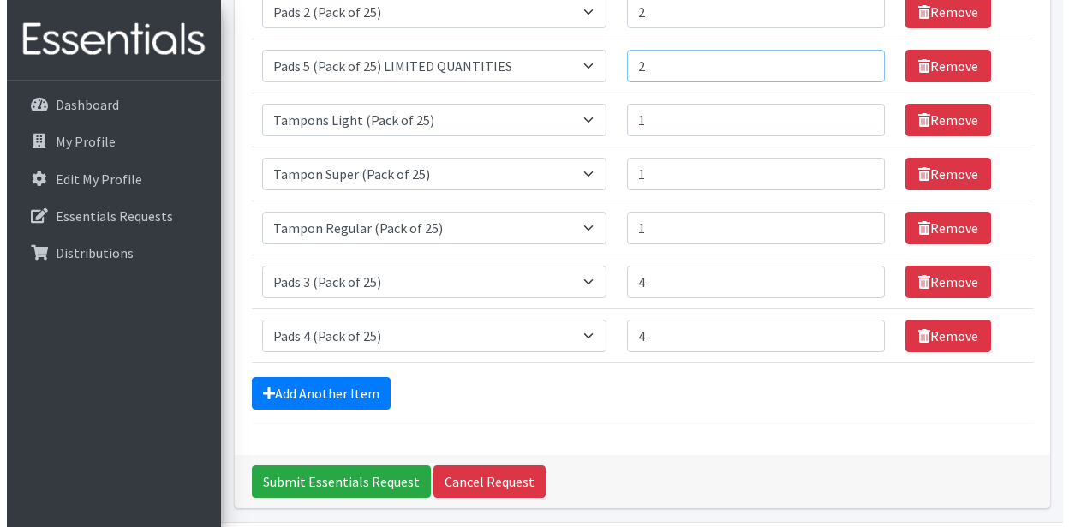
scroll to position [531, 0]
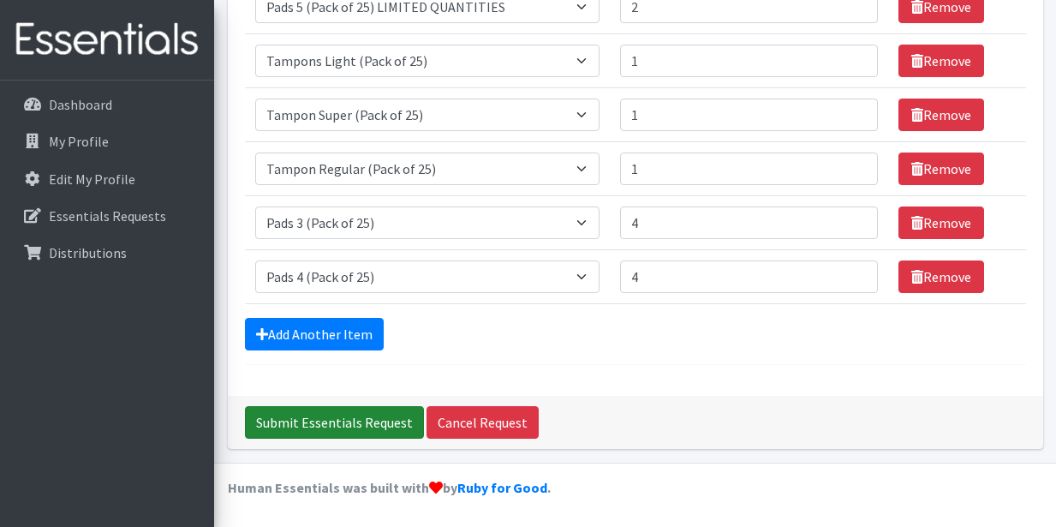
click at [307, 421] on input "Submit Essentials Request" at bounding box center [334, 422] width 179 height 33
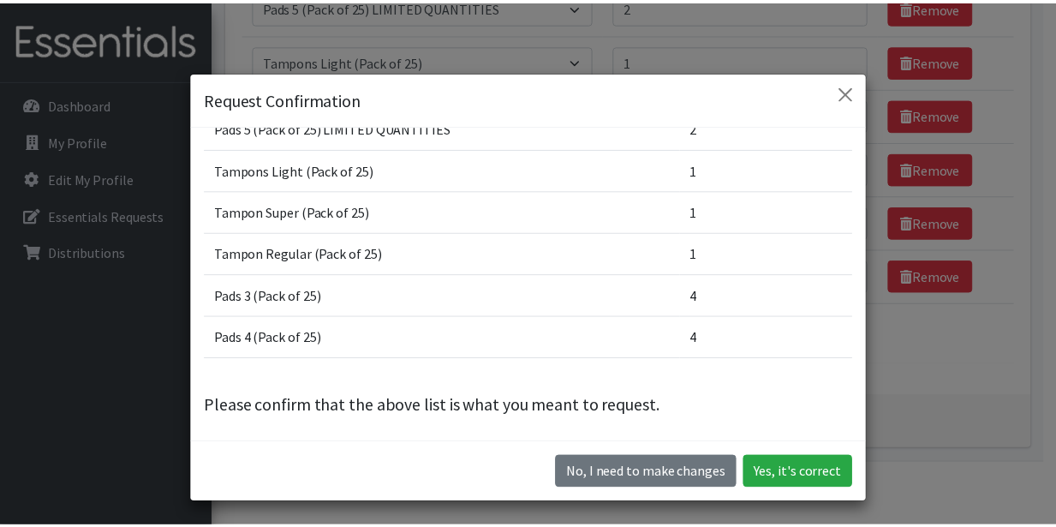
scroll to position [245, 0]
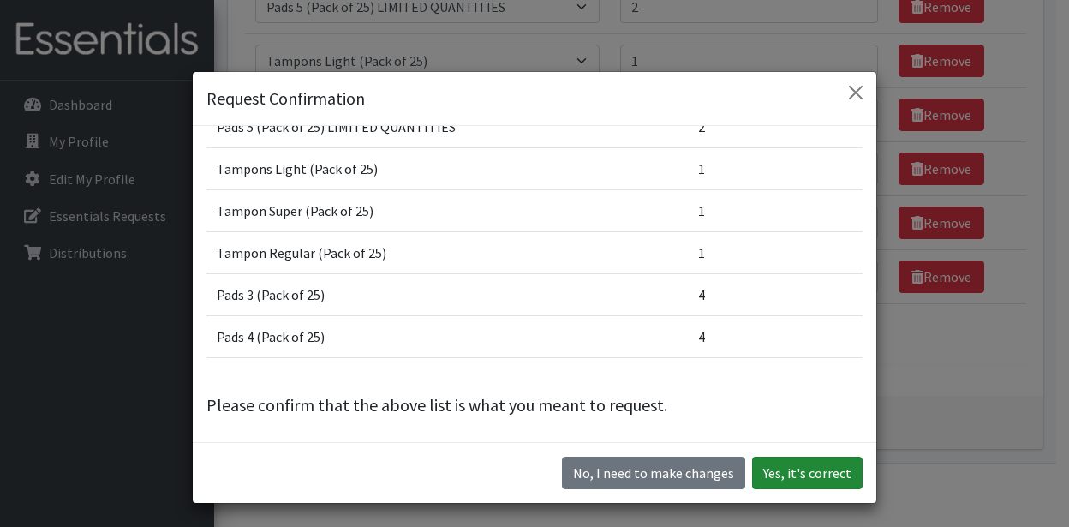
click at [812, 471] on button "Yes, it's correct" at bounding box center [807, 472] width 110 height 33
